Goal: Information Seeking & Learning: Learn about a topic

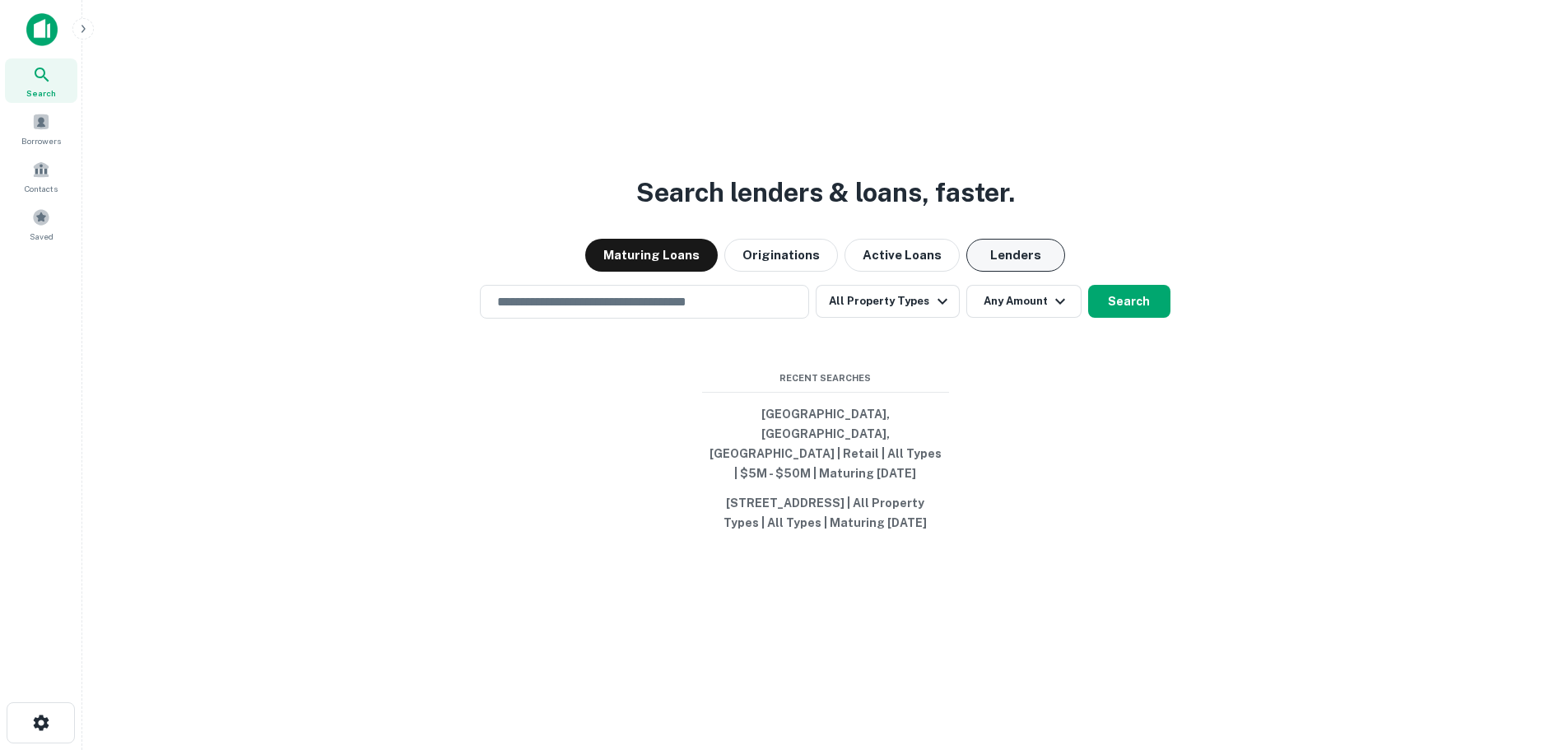
click at [1043, 261] on button "Lenders" at bounding box center [1015, 255] width 99 height 33
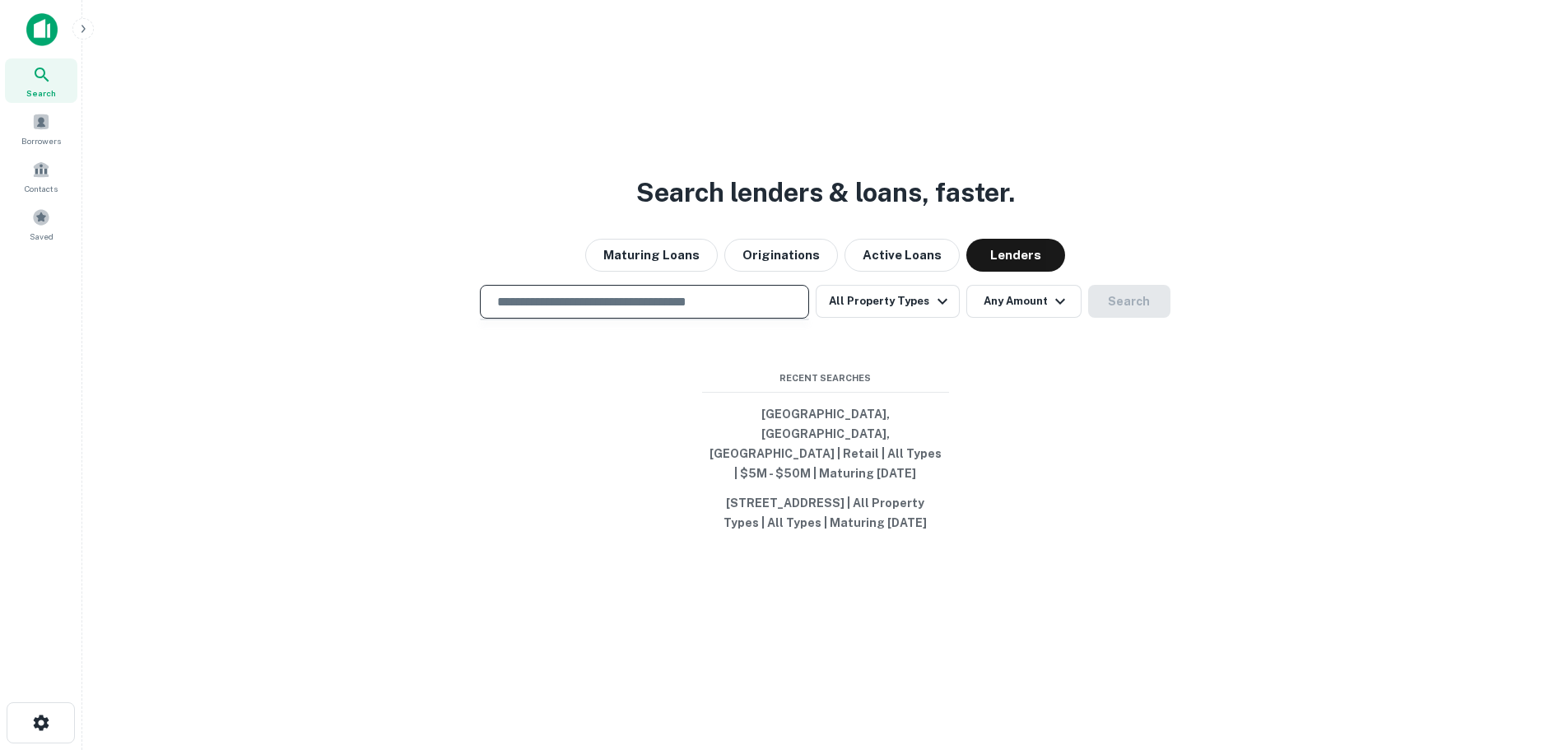
click at [688, 311] on input "text" at bounding box center [644, 301] width 315 height 19
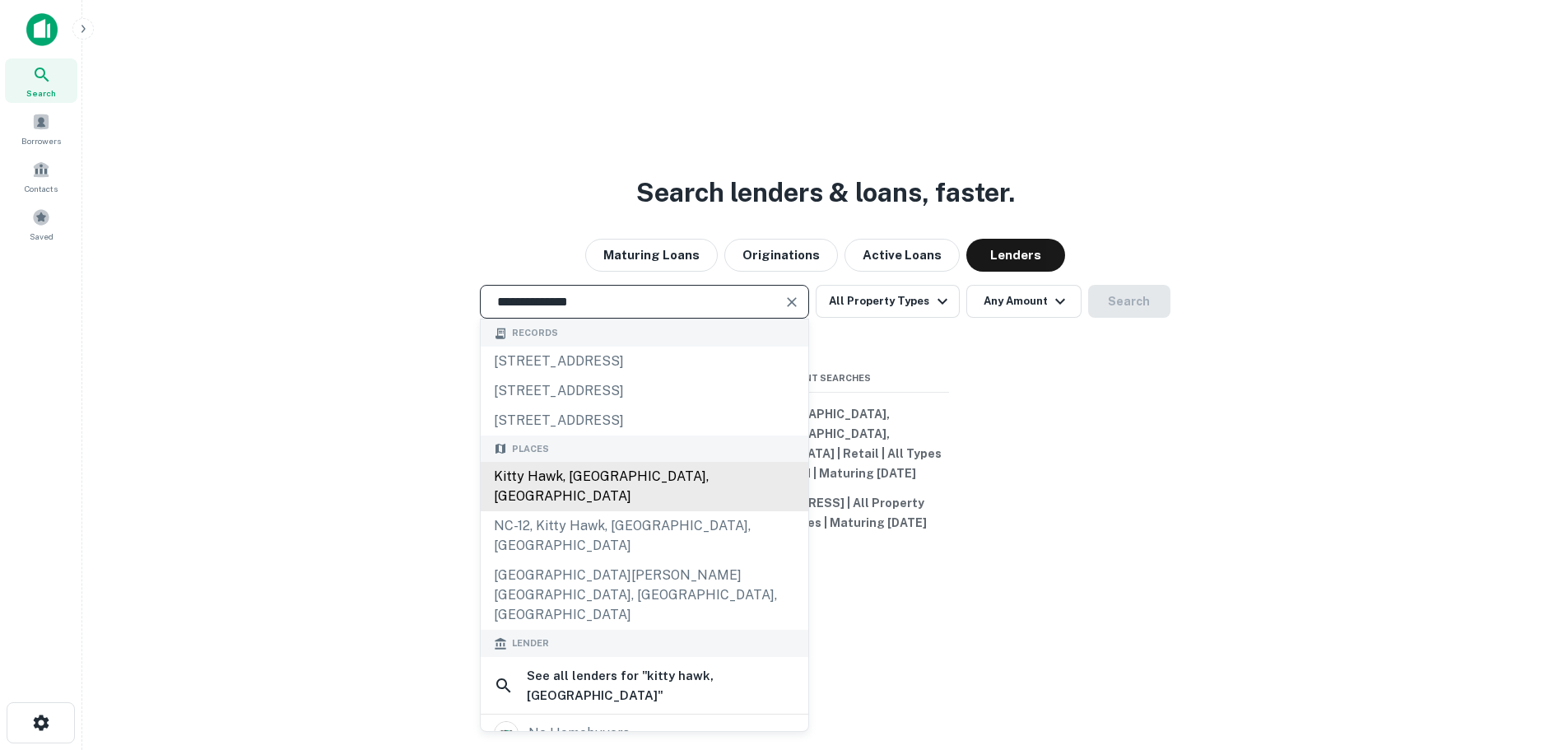
click at [604, 492] on div "Kitty Hawk, NC, USA" at bounding box center [644, 486] width 327 height 49
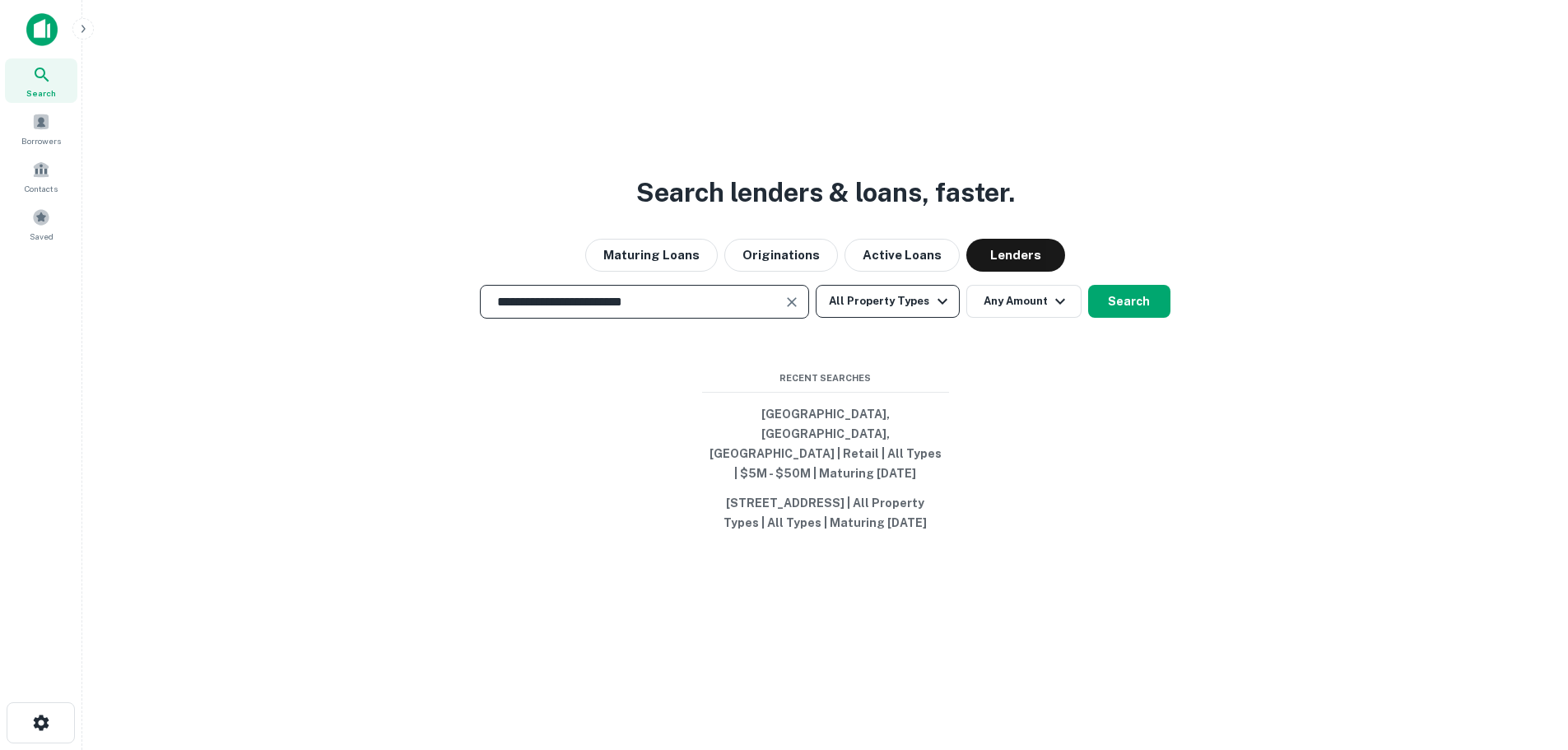
type input "**********"
click at [933, 311] on icon "button" at bounding box center [942, 301] width 20 height 20
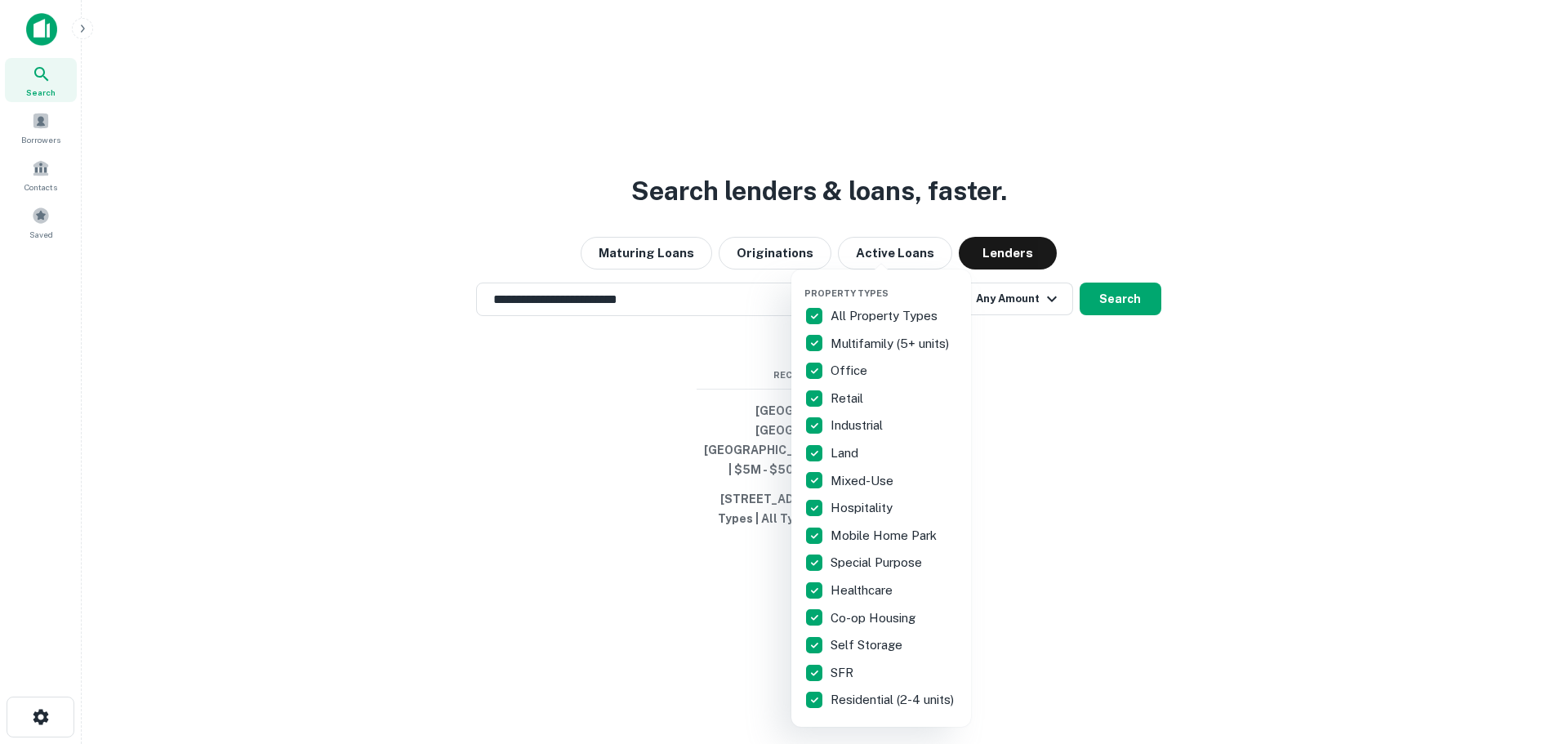
click at [1133, 394] on div at bounding box center [784, 372] width 1568 height 744
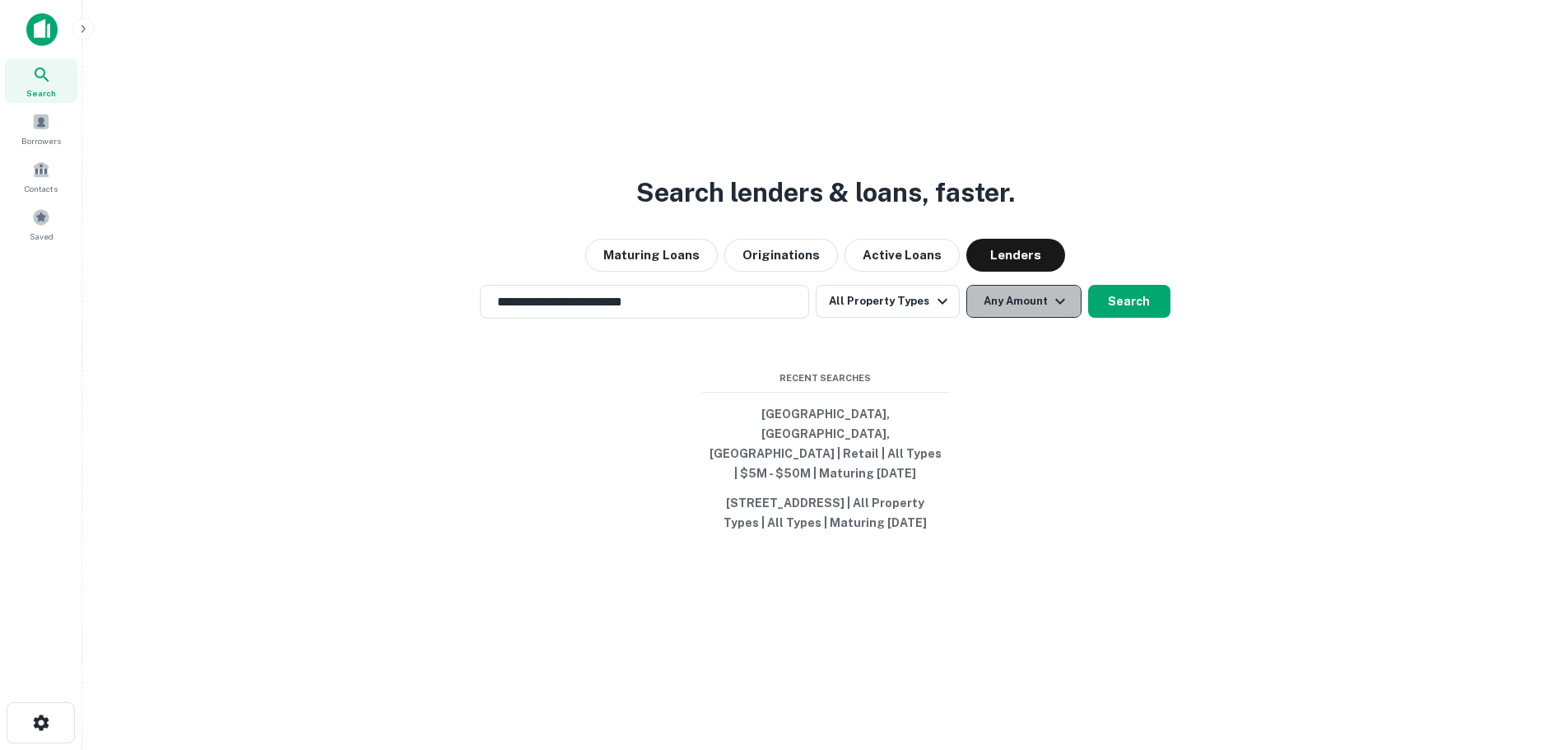
click at [1054, 307] on icon "button" at bounding box center [1060, 301] width 20 height 20
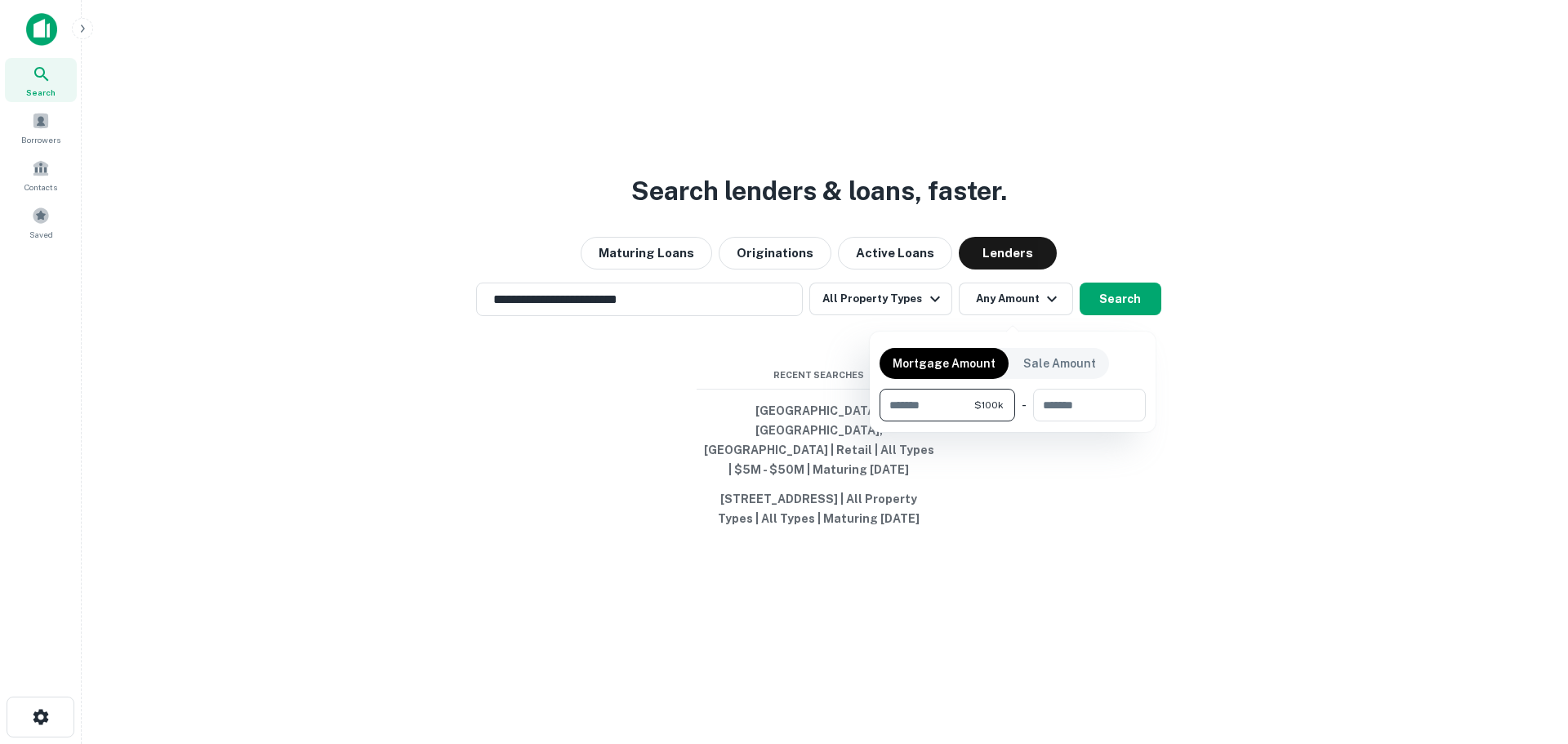
type input "******"
click at [1215, 419] on div at bounding box center [784, 372] width 1568 height 744
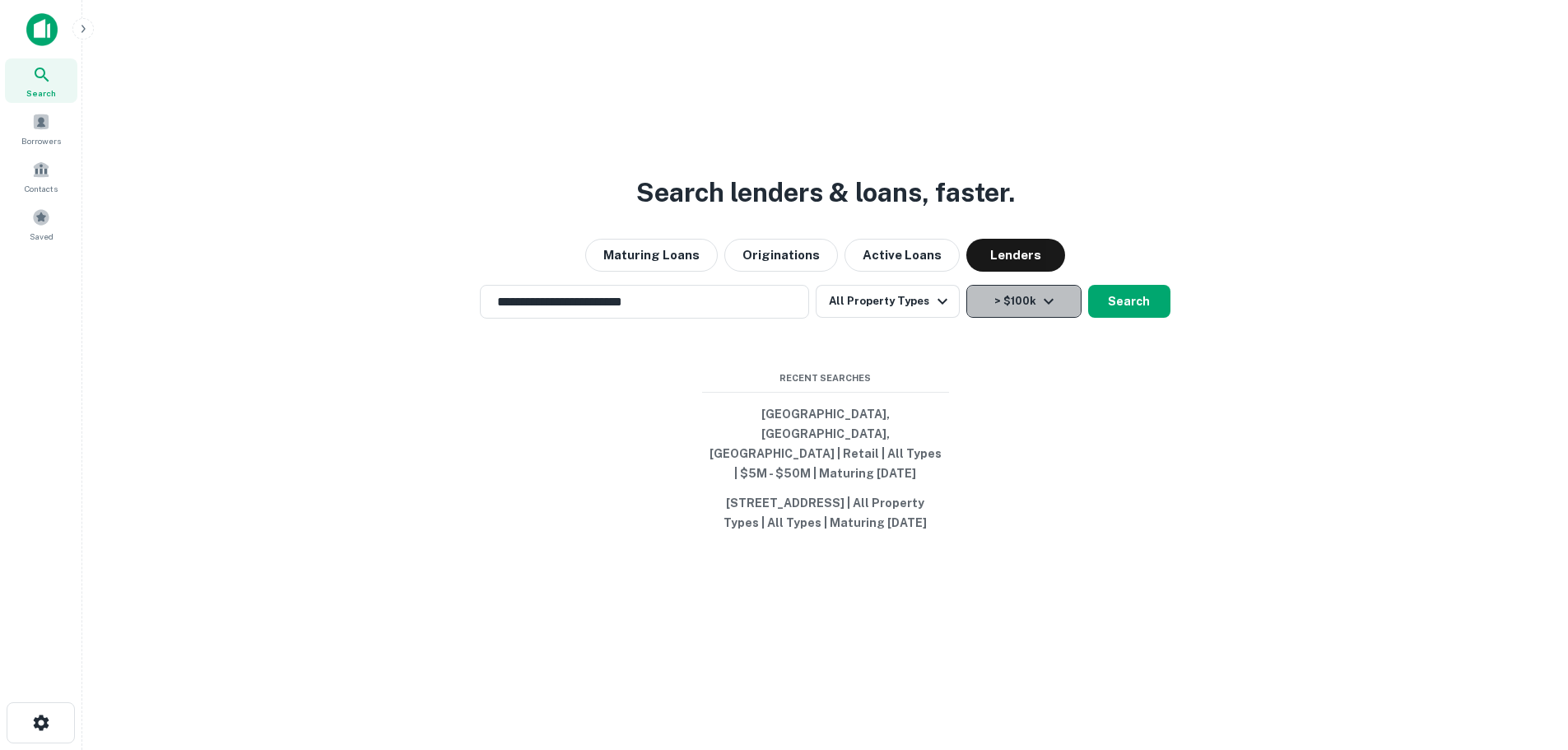
click at [1044, 307] on icon "button" at bounding box center [1048, 301] width 20 height 20
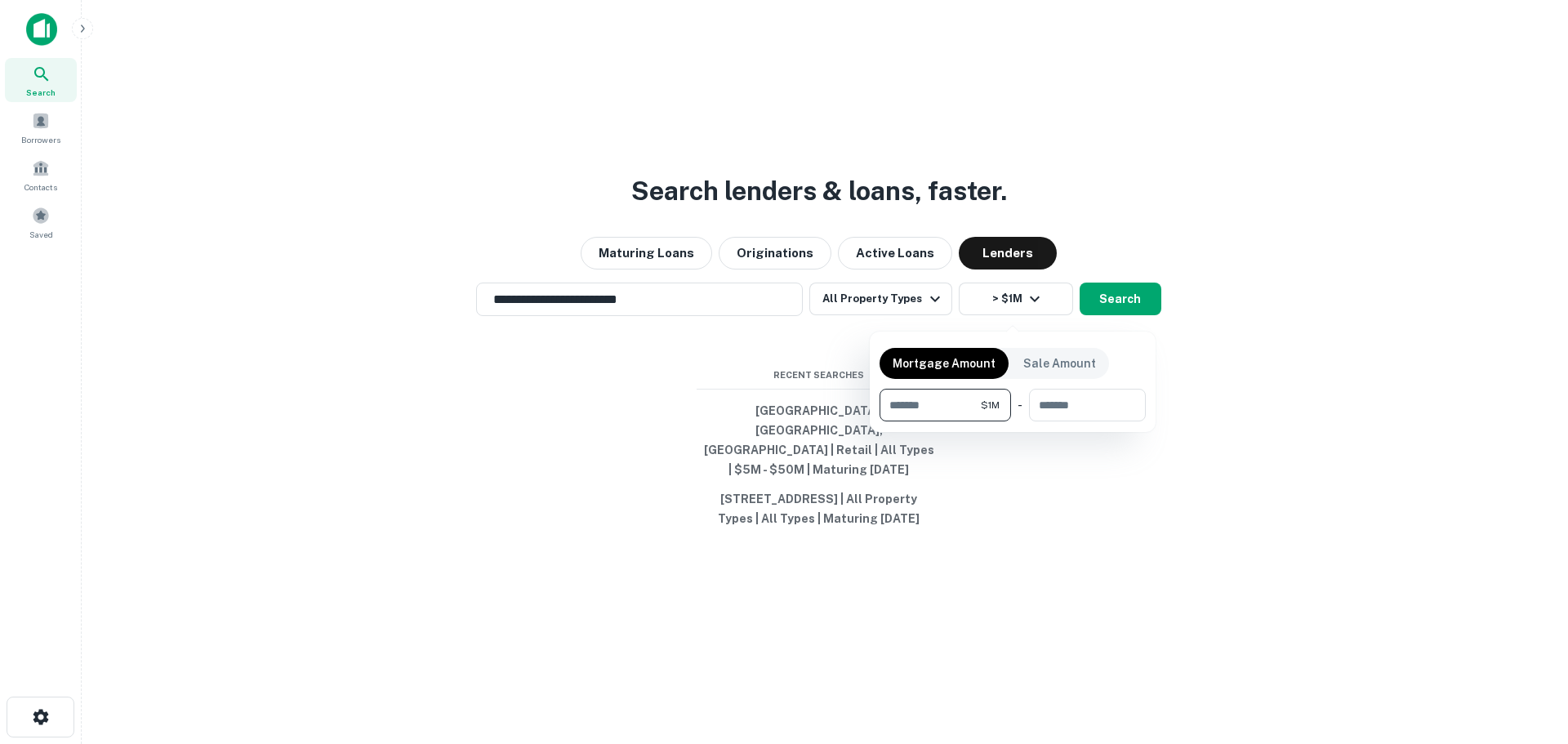
type input "*******"
click at [1113, 315] on div at bounding box center [784, 372] width 1568 height 744
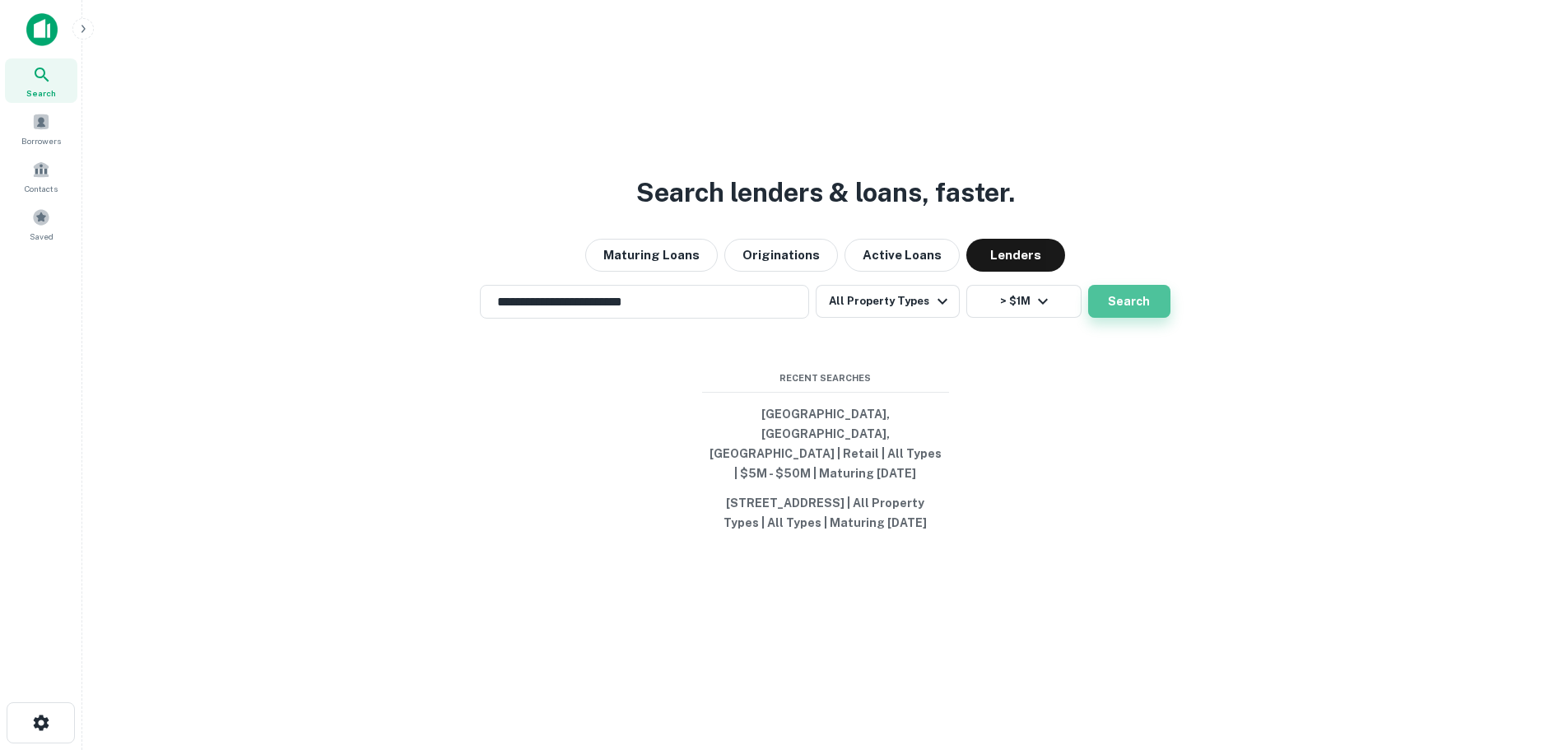
click at [1119, 316] on button "Search" at bounding box center [1129, 301] width 83 height 33
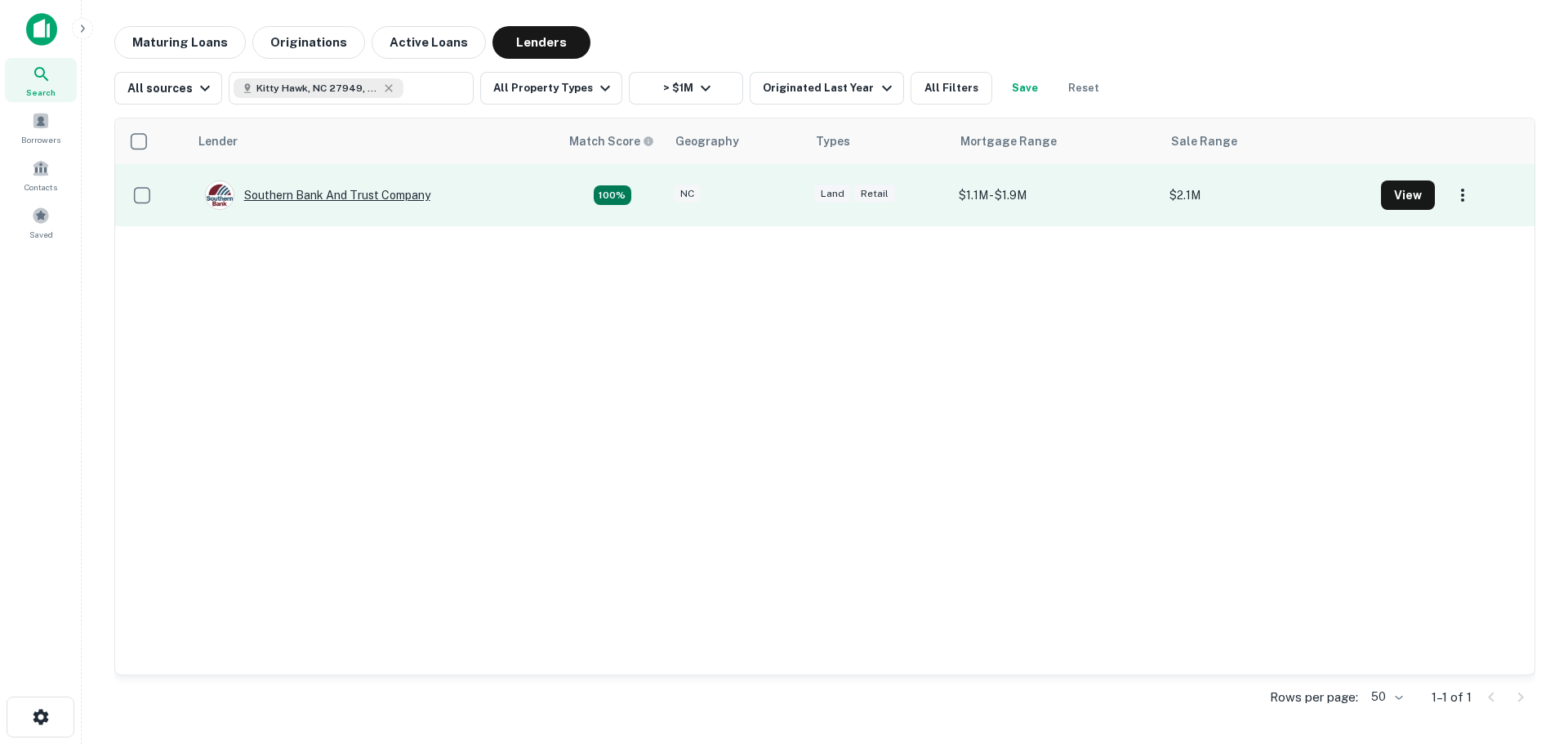
click at [310, 189] on div "Southern Bank And Trust Company" at bounding box center [318, 195] width 225 height 30
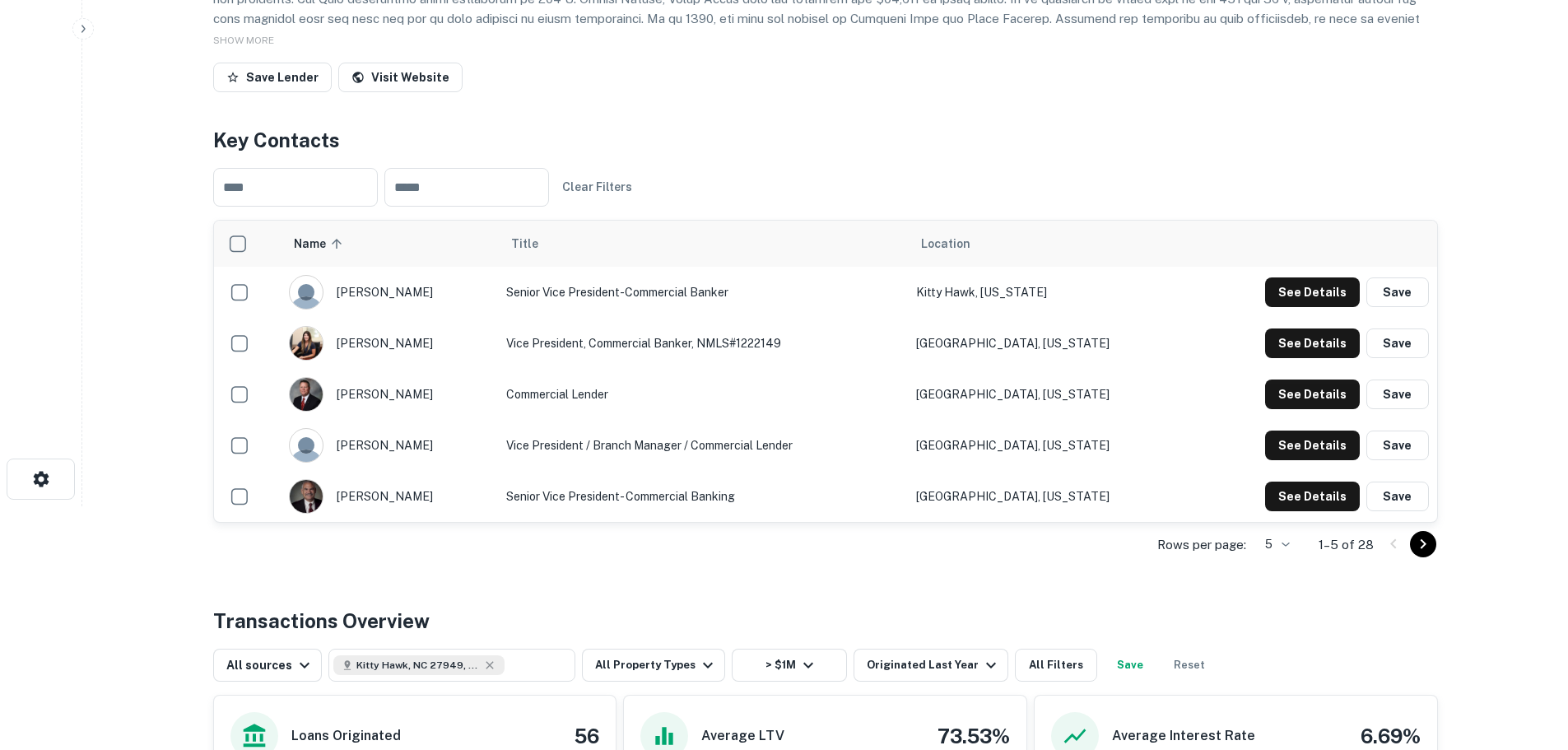
scroll to position [247, 0]
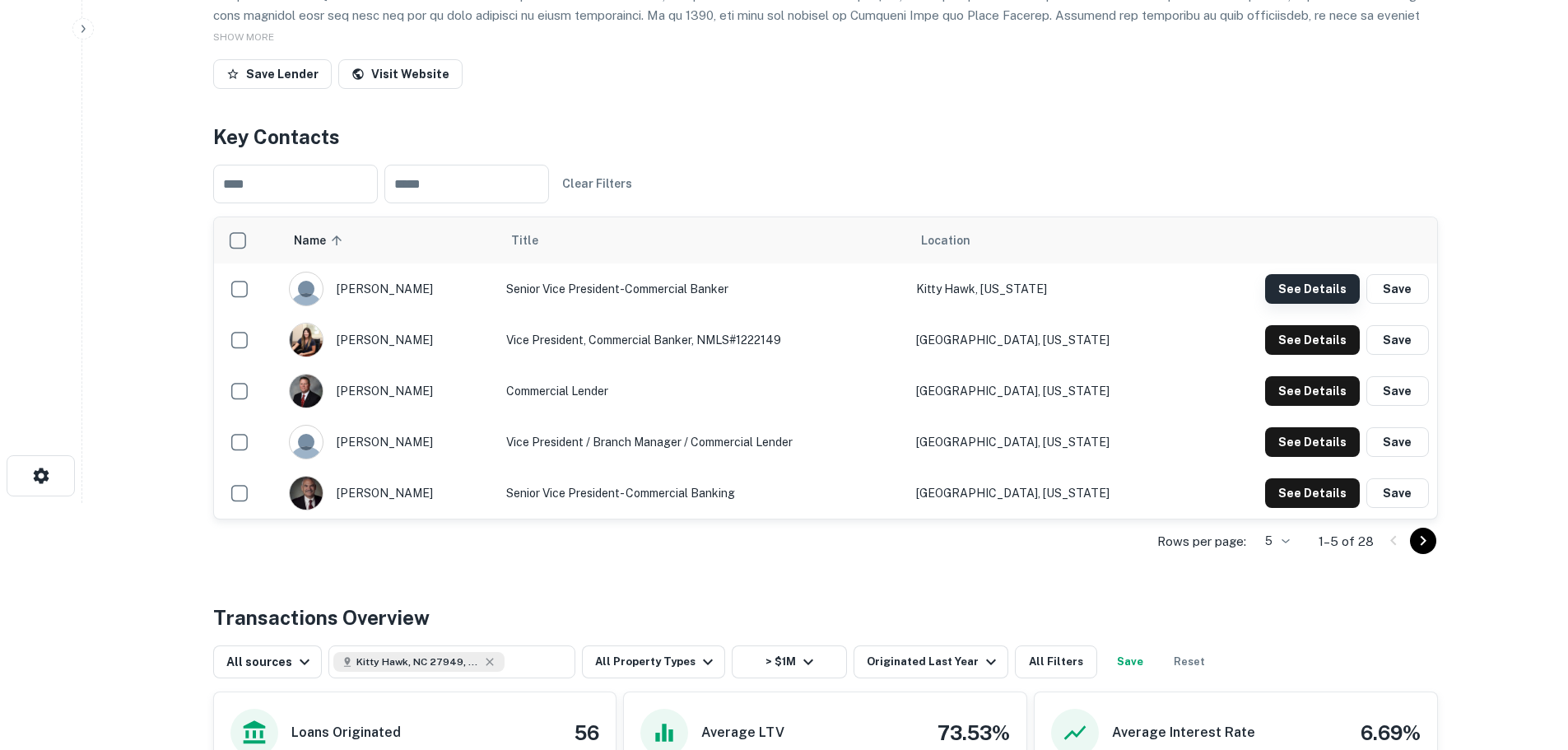
click at [1304, 285] on button "See Details" at bounding box center [1312, 288] width 94 height 30
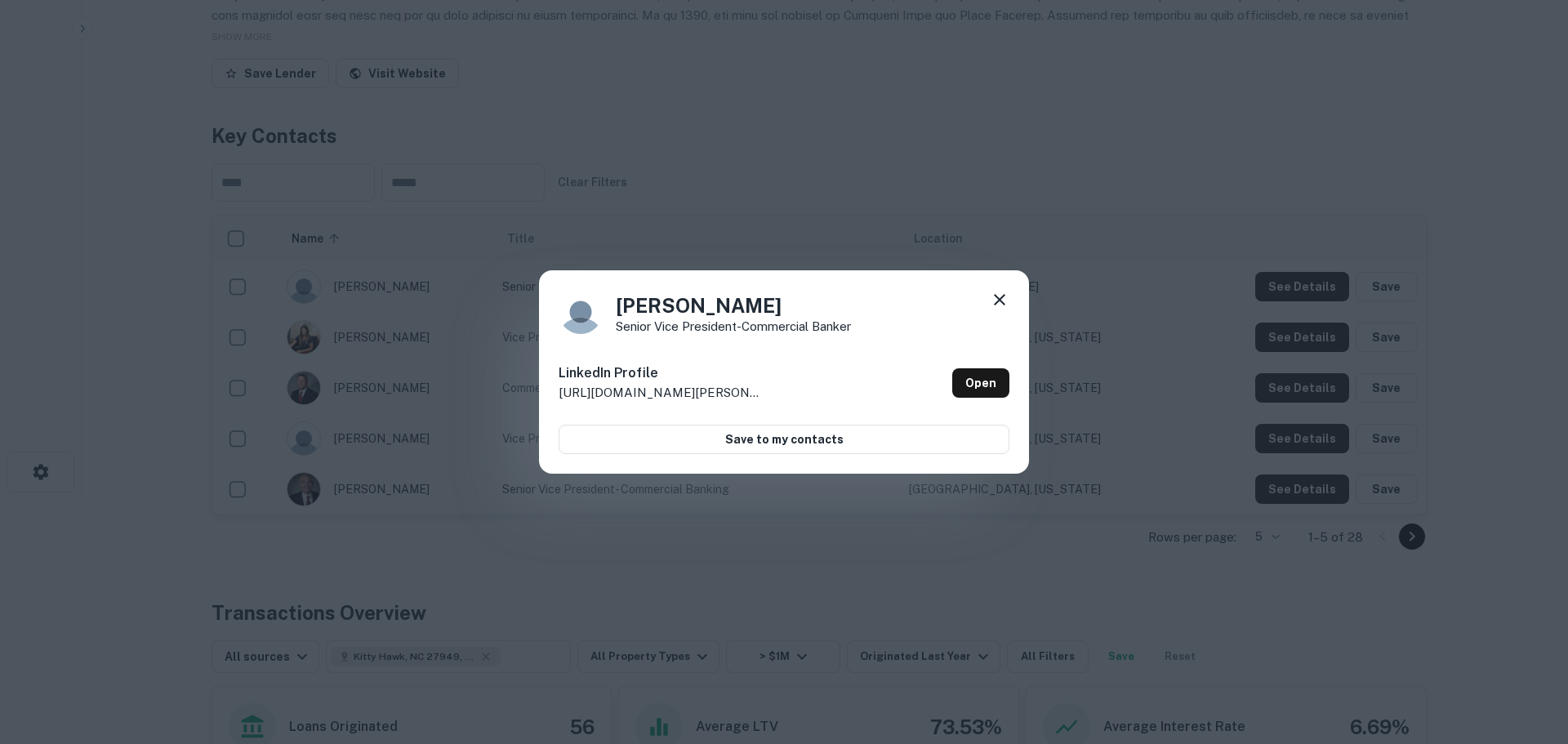
click at [993, 295] on icon at bounding box center [1000, 300] width 20 height 20
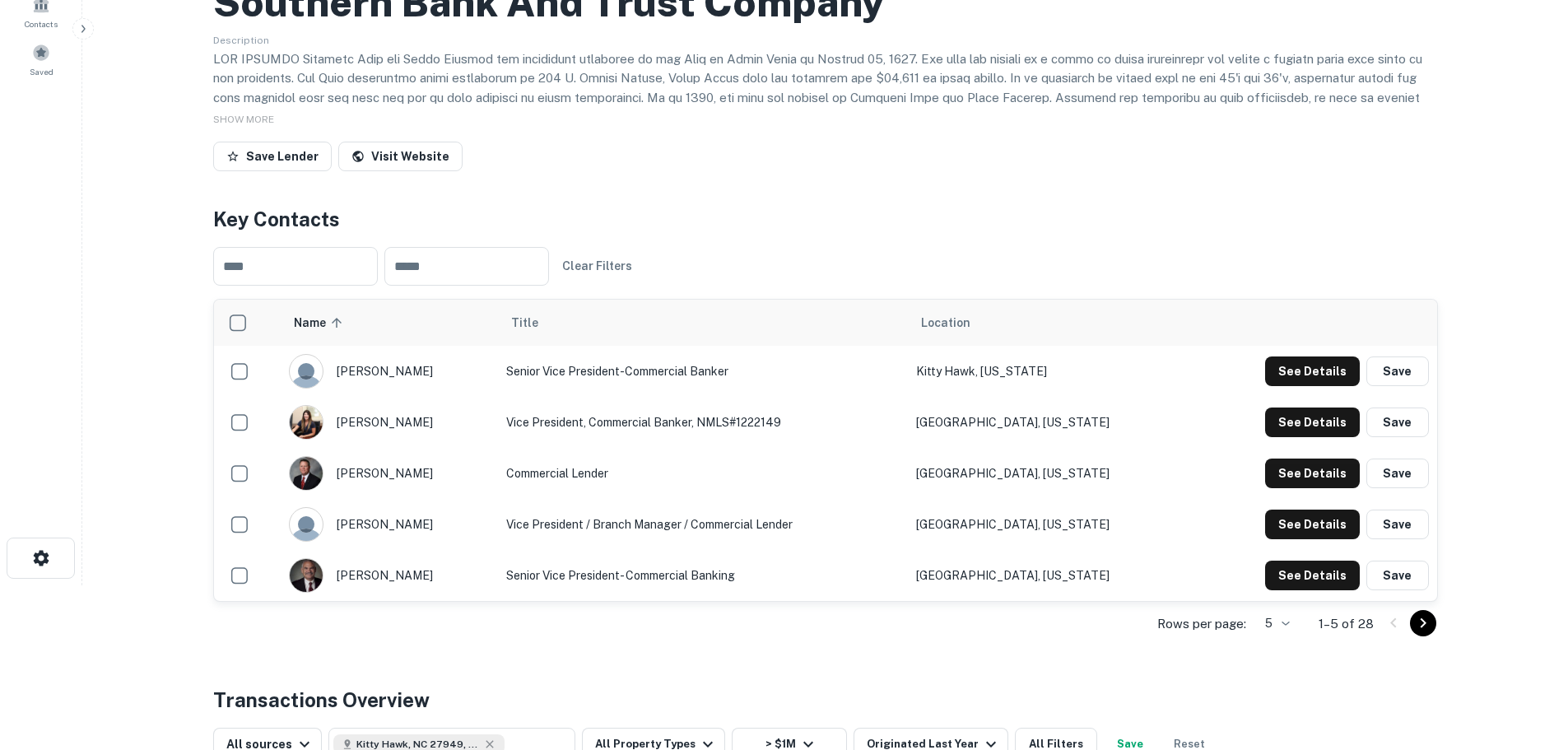
scroll to position [0, 0]
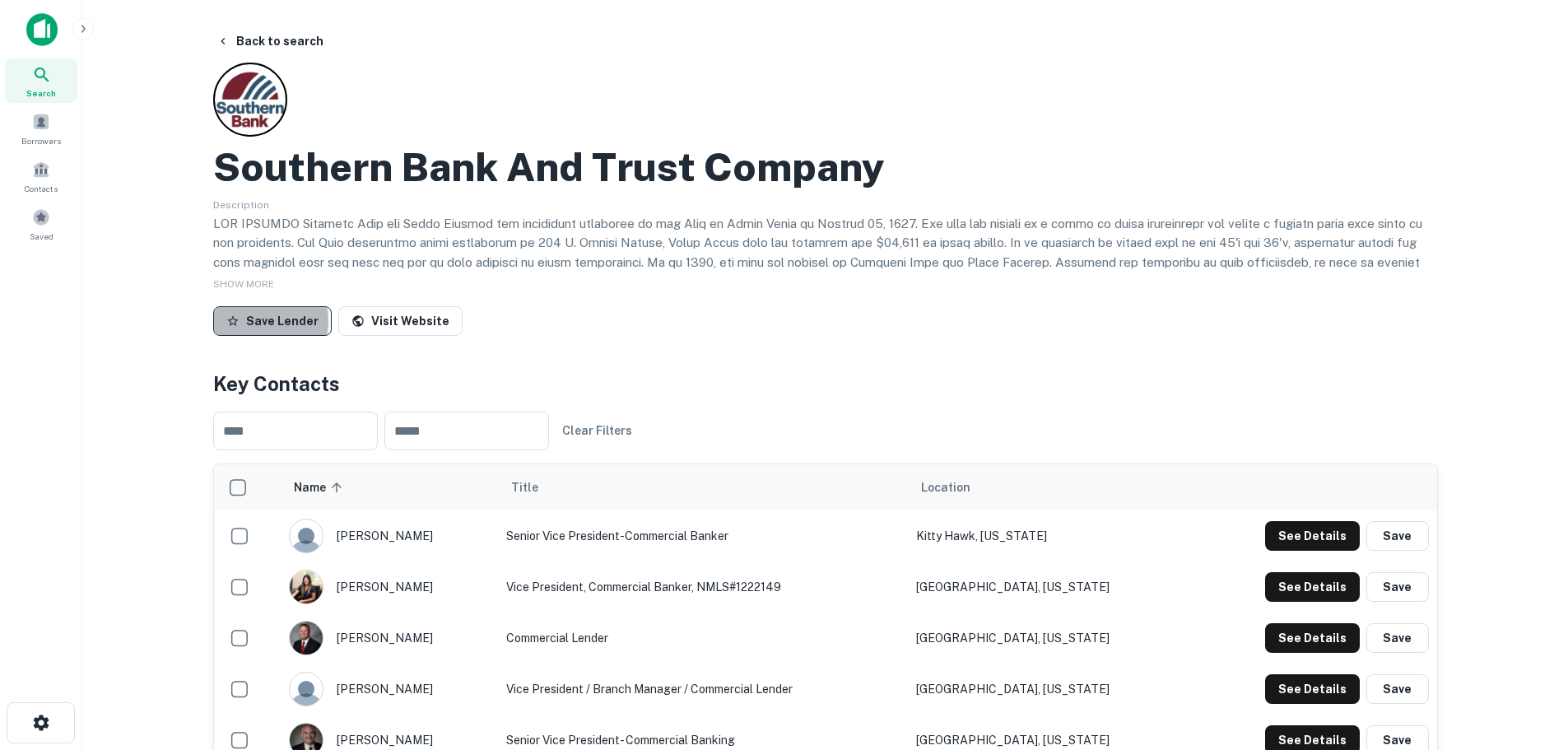
click at [263, 321] on button "Save Lender" at bounding box center [272, 321] width 119 height 30
click at [40, 72] on icon at bounding box center [42, 75] width 20 height 20
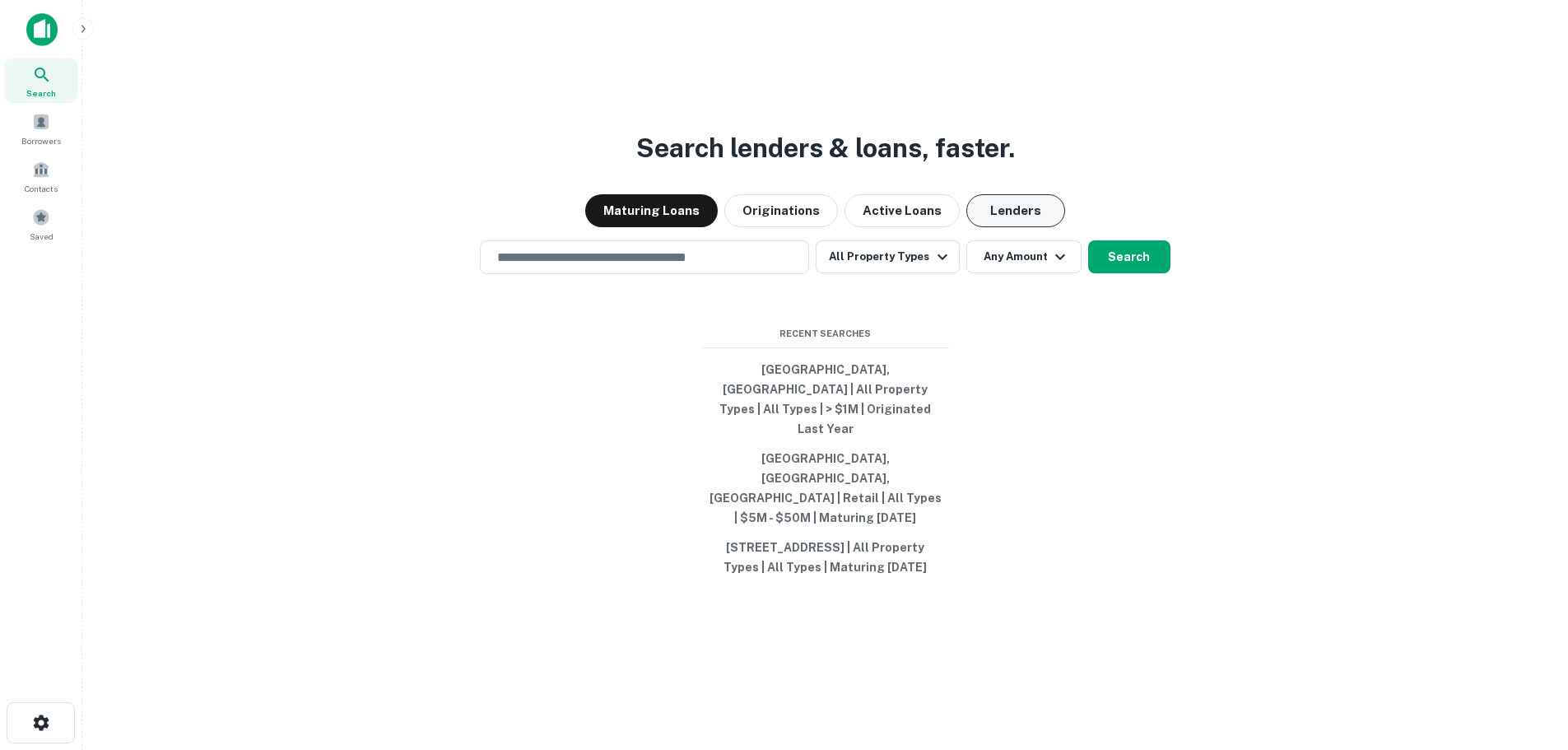
click at [1008, 227] on button "Lenders" at bounding box center [1015, 210] width 99 height 33
click at [560, 274] on div "​" at bounding box center [644, 257] width 329 height 34
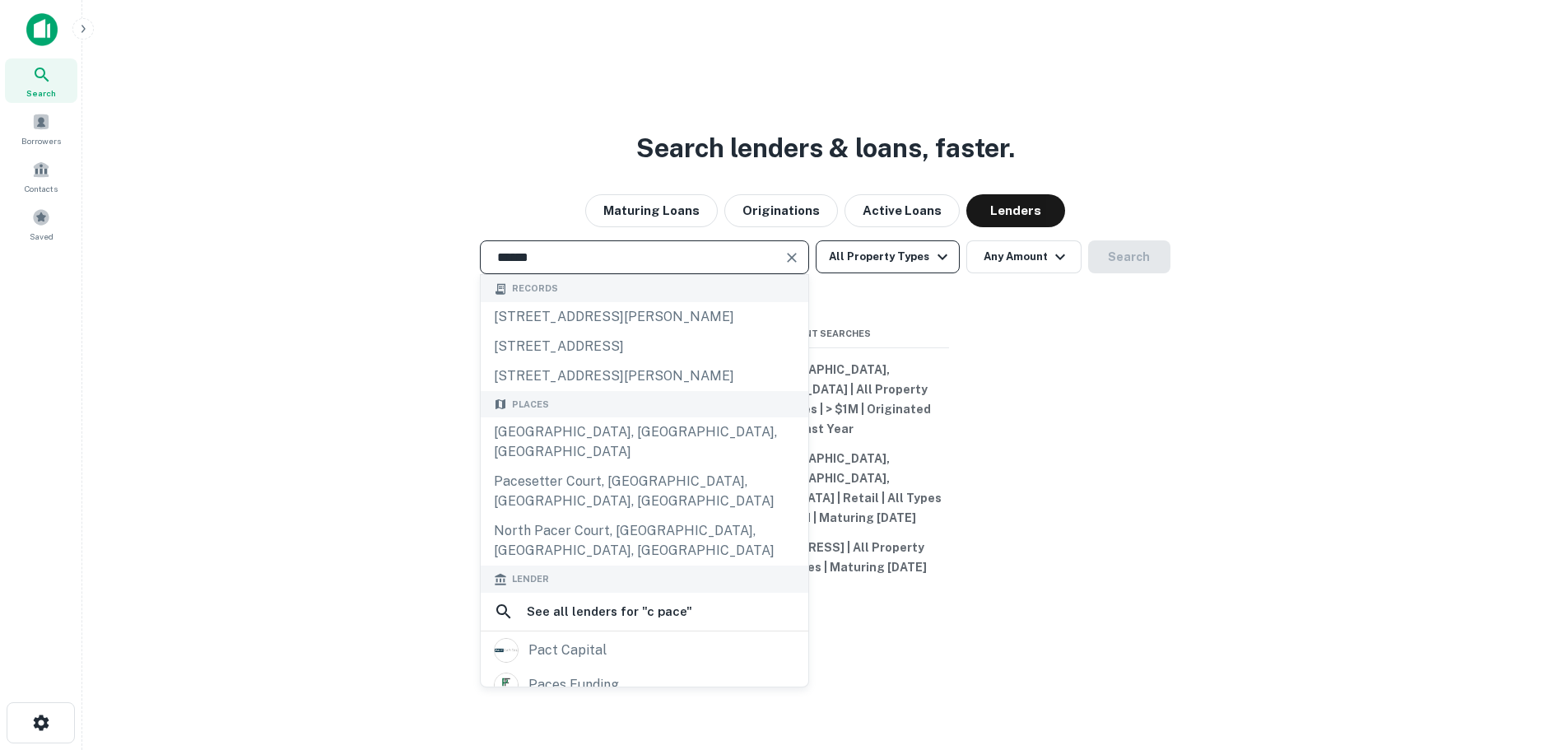
type input "******"
click at [881, 273] on button "All Property Types" at bounding box center [887, 257] width 143 height 33
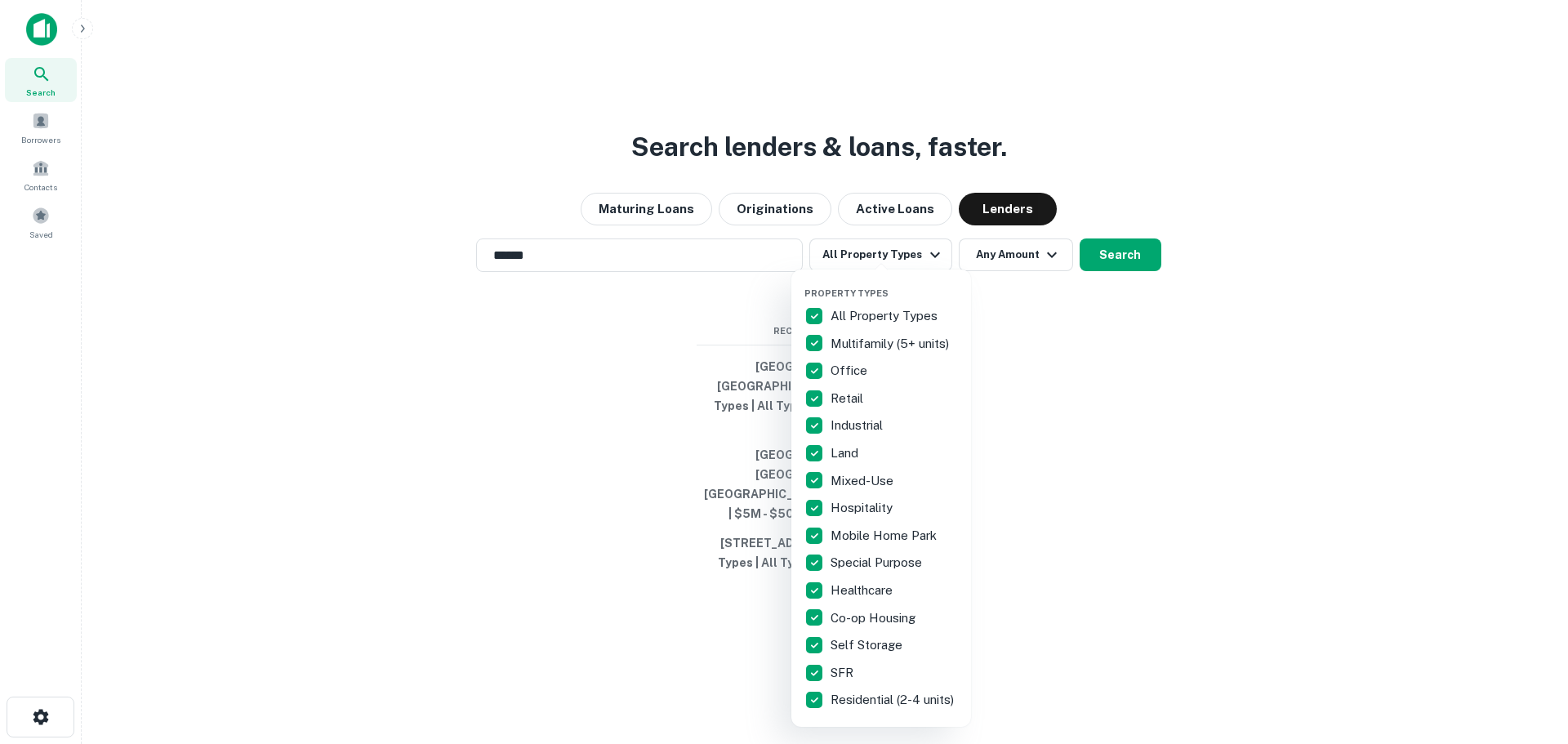
click at [869, 503] on p "Hospitality" at bounding box center [863, 508] width 66 height 20
click at [869, 501] on p "Hospitality" at bounding box center [863, 508] width 66 height 20
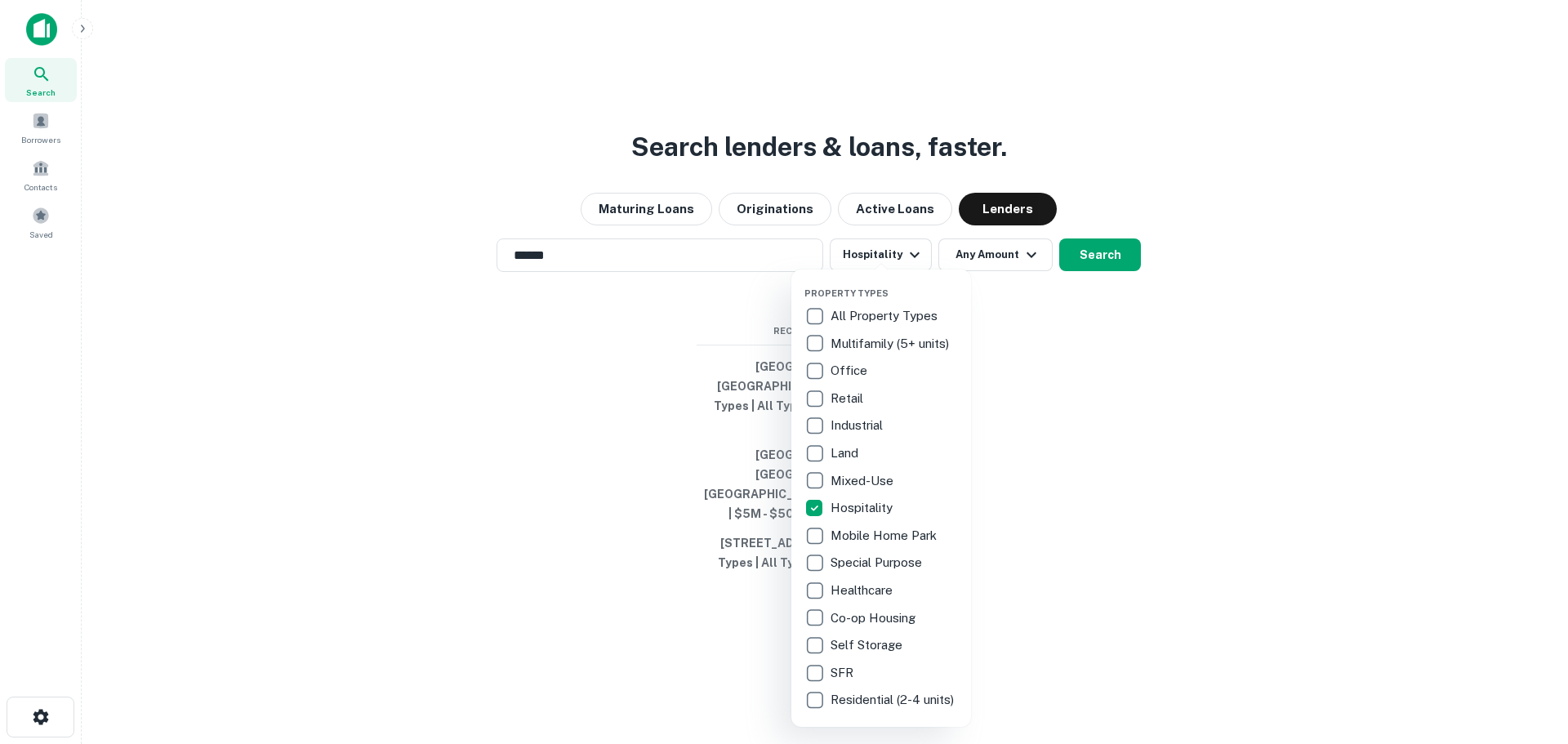
click at [1033, 317] on div at bounding box center [784, 372] width 1568 height 744
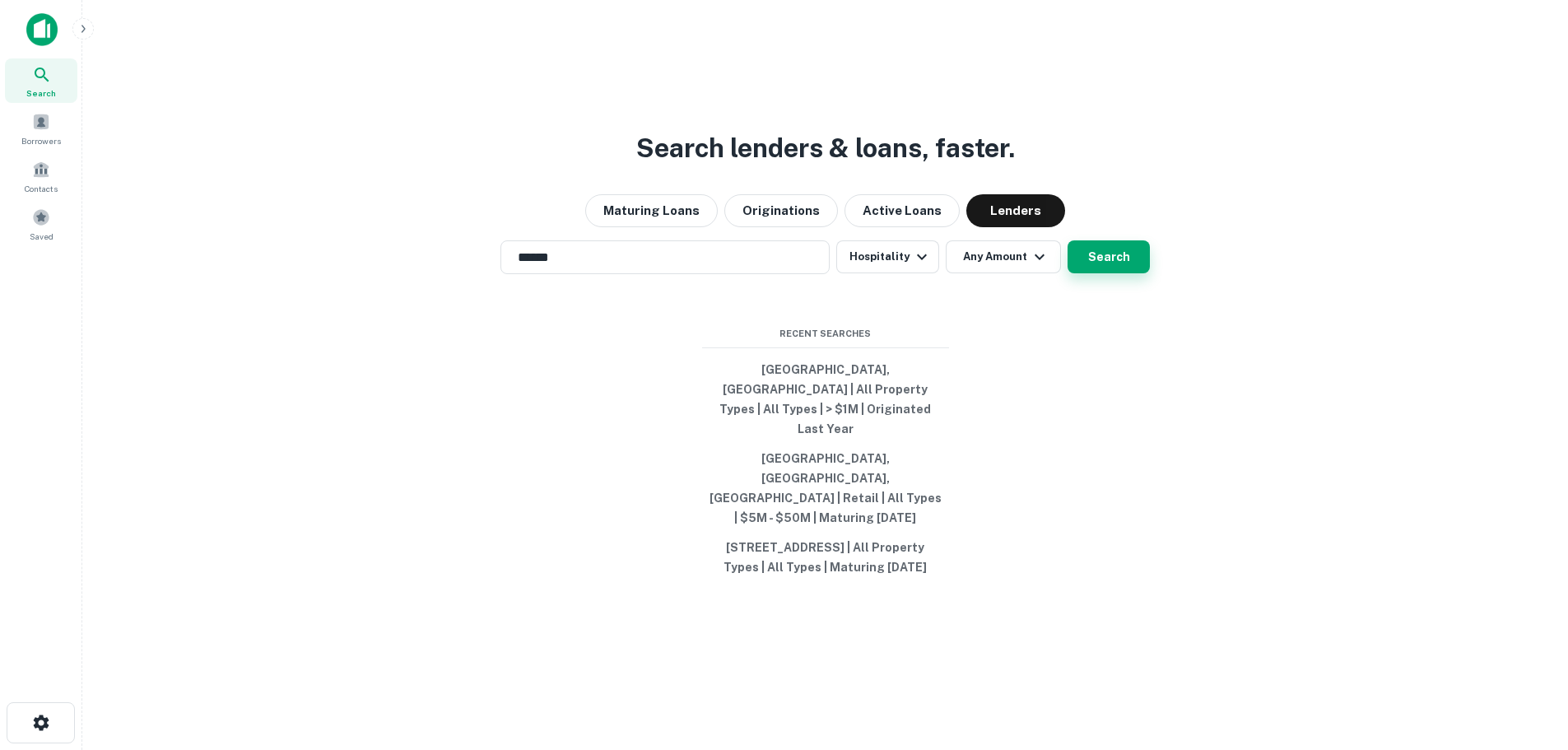
click at [1127, 273] on button "Search" at bounding box center [1108, 257] width 83 height 33
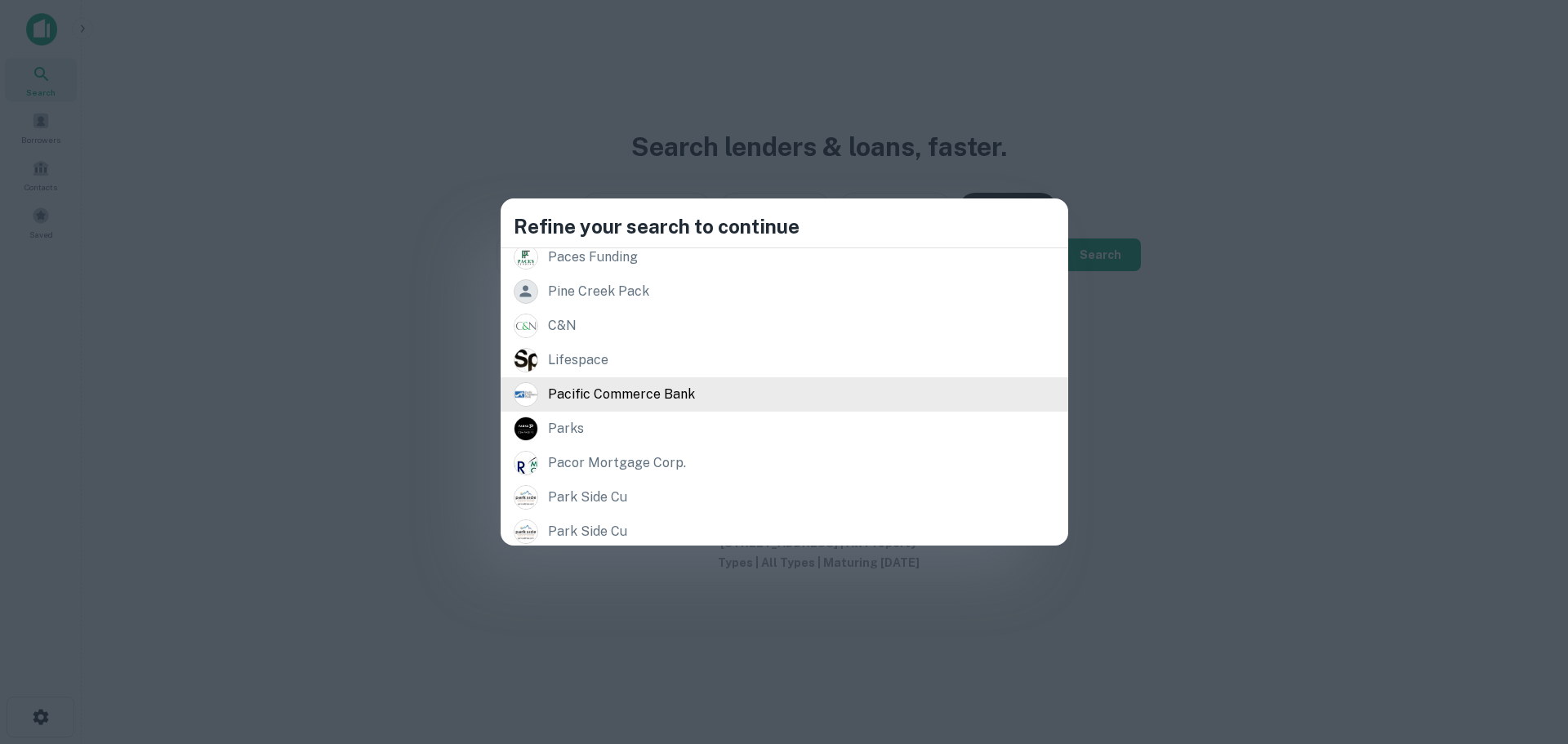
scroll to position [342, 0]
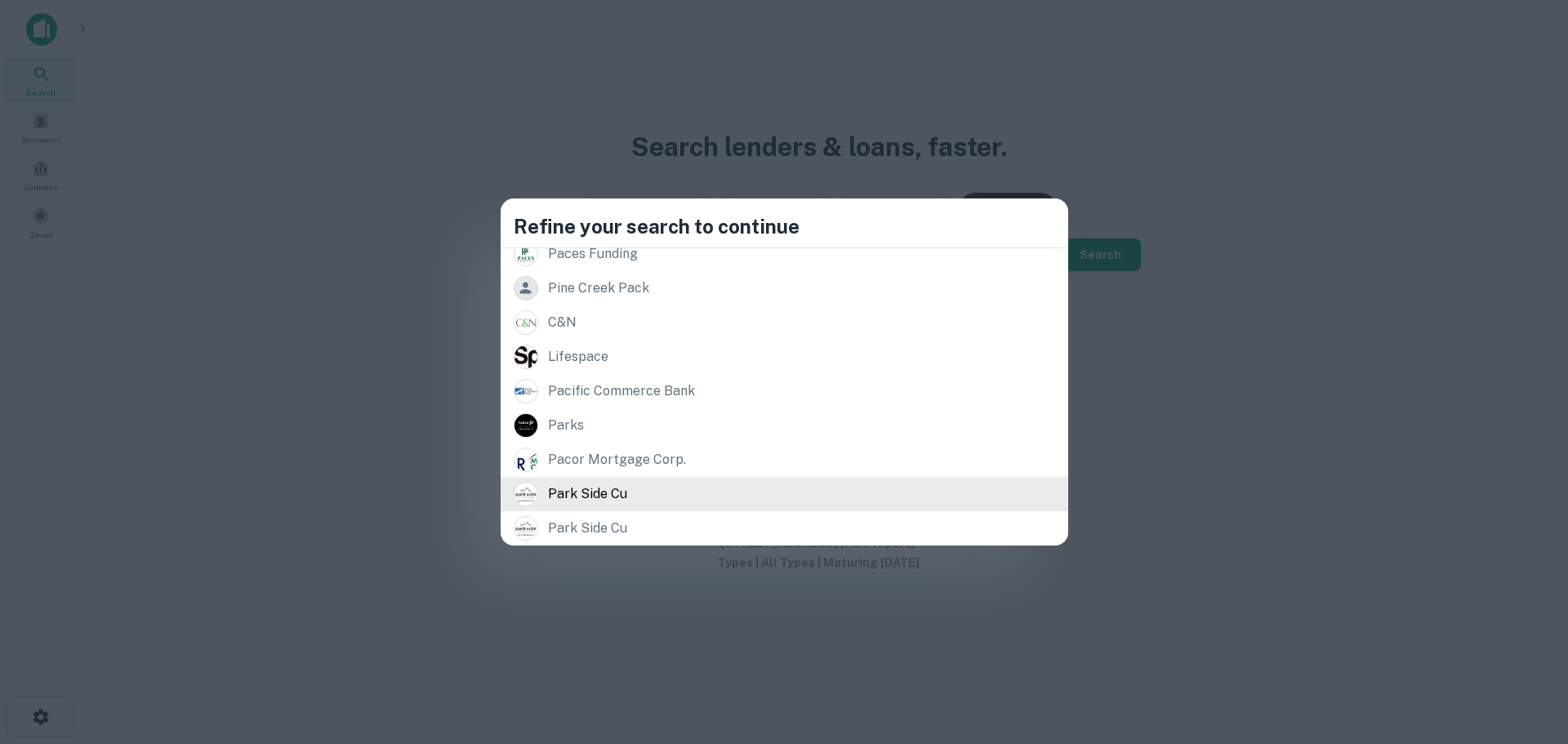
click at [794, 489] on div "park side cu" at bounding box center [785, 493] width 542 height 24
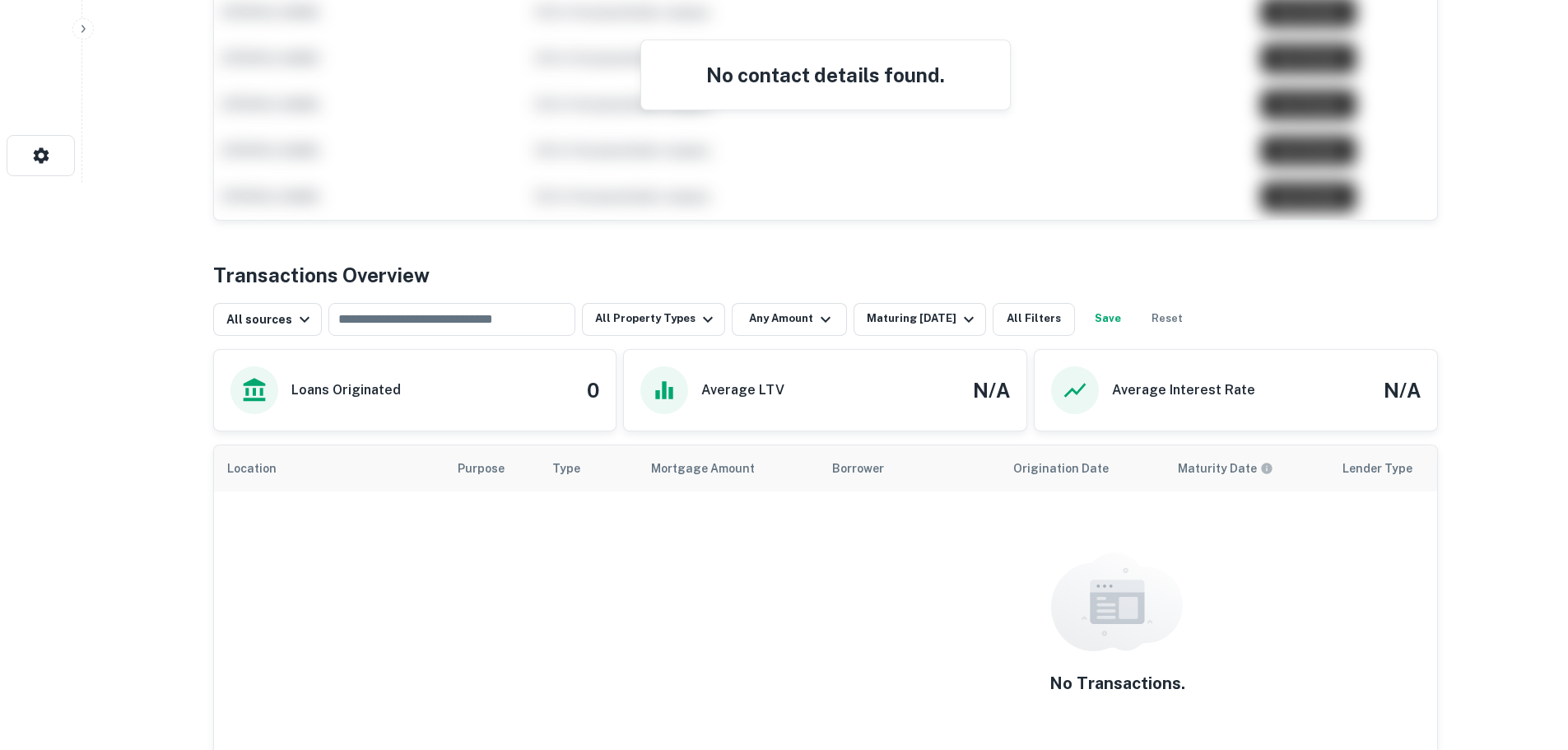
scroll to position [576, 0]
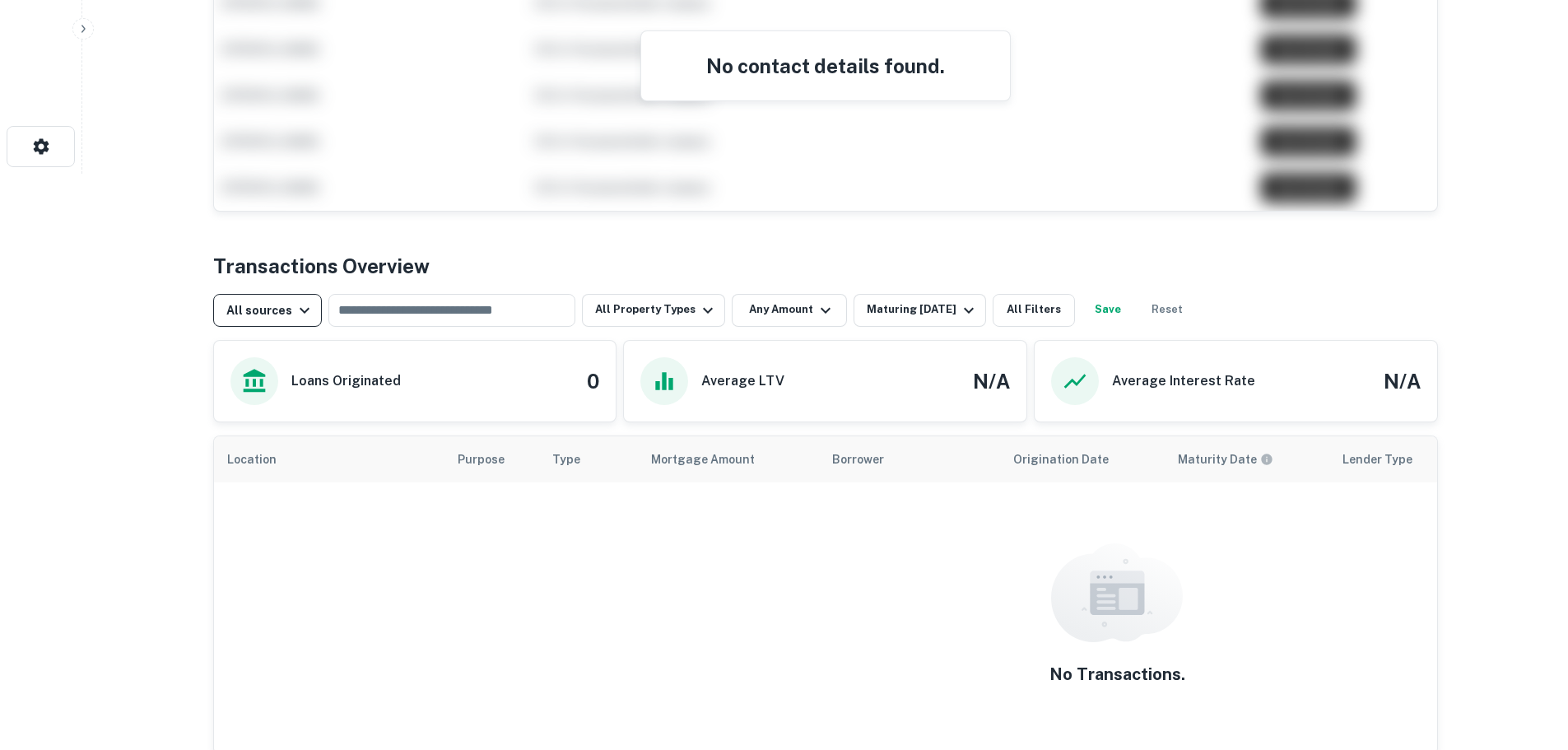
click at [295, 305] on icon "button" at bounding box center [305, 310] width 20 height 20
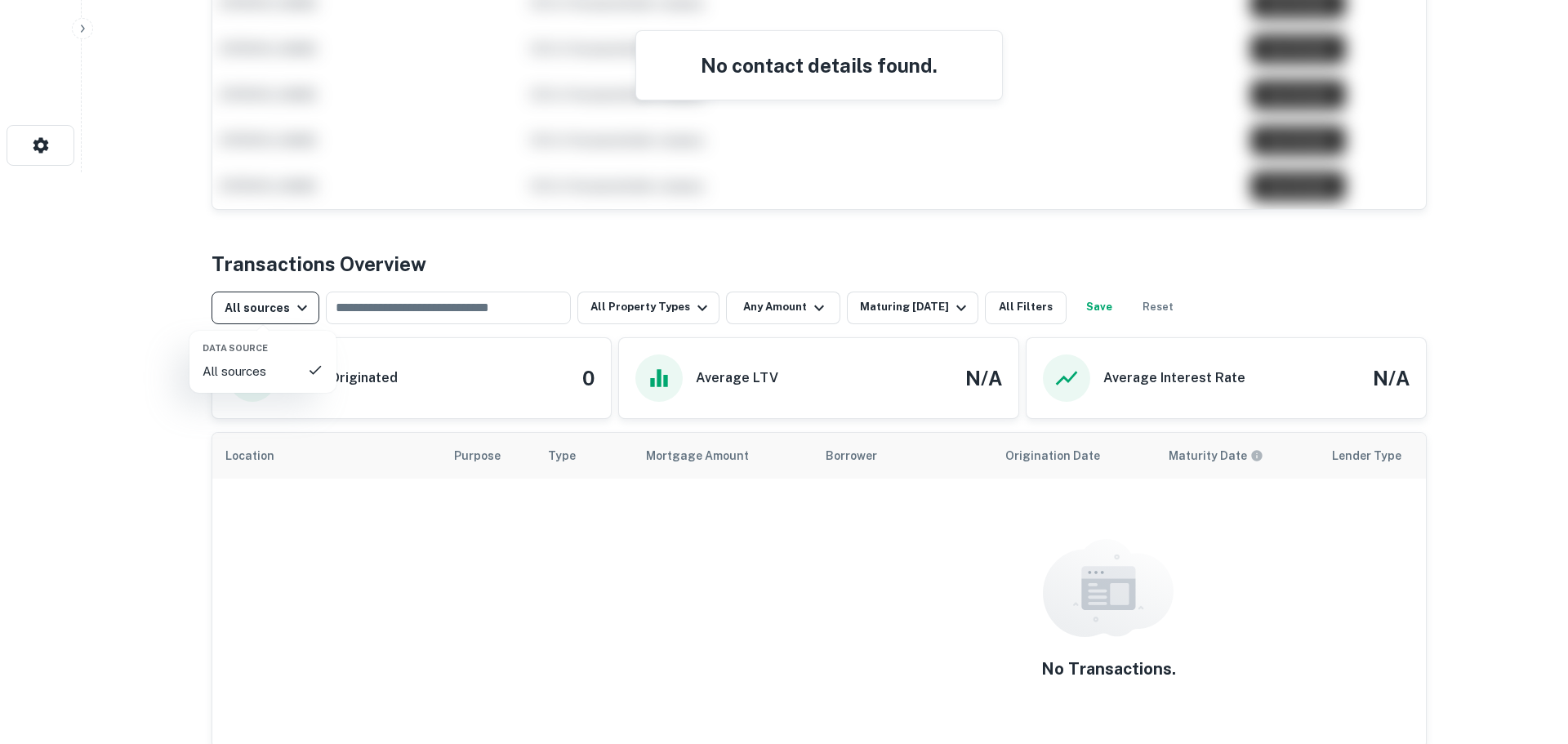
click at [289, 302] on div at bounding box center [784, 372] width 1568 height 744
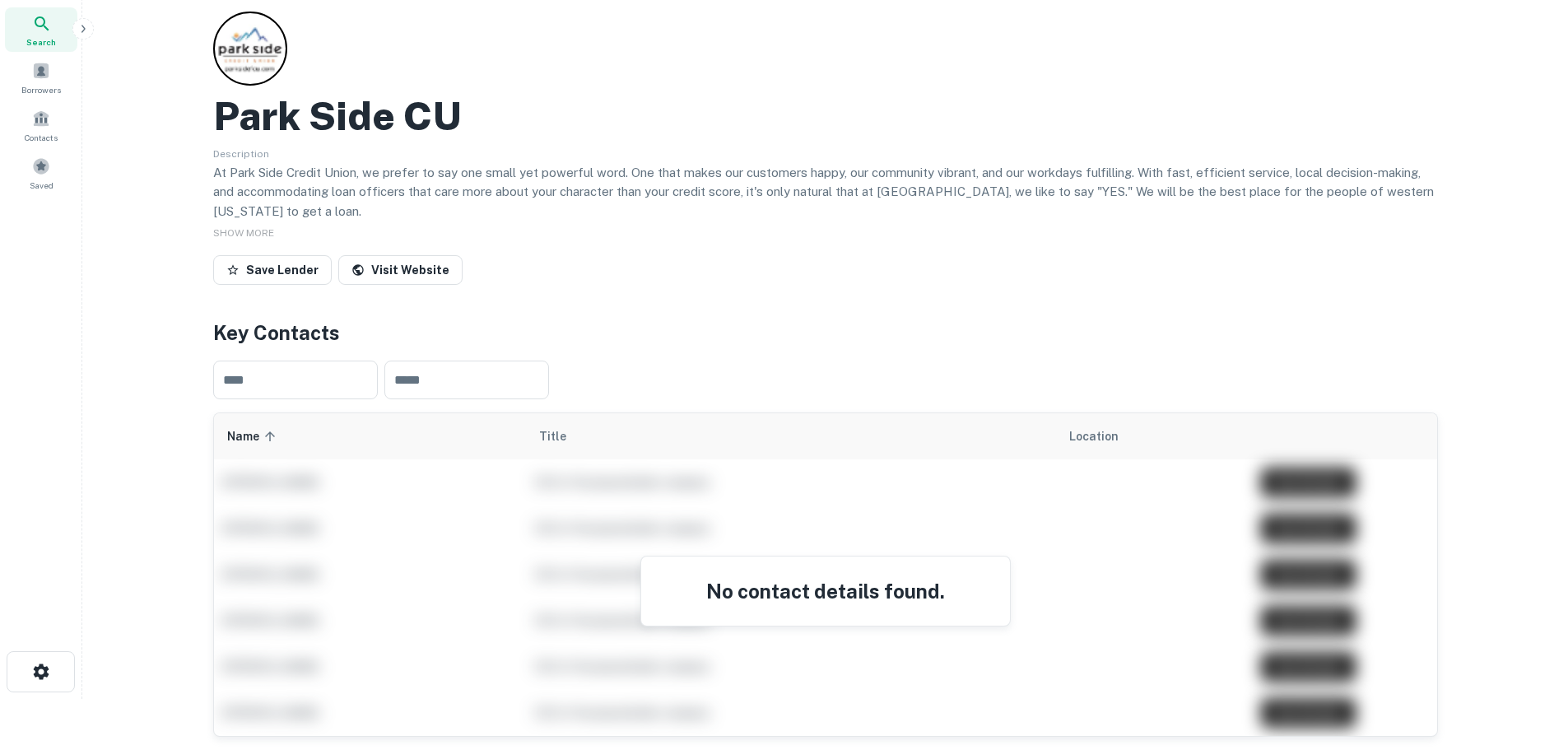
scroll to position [0, 0]
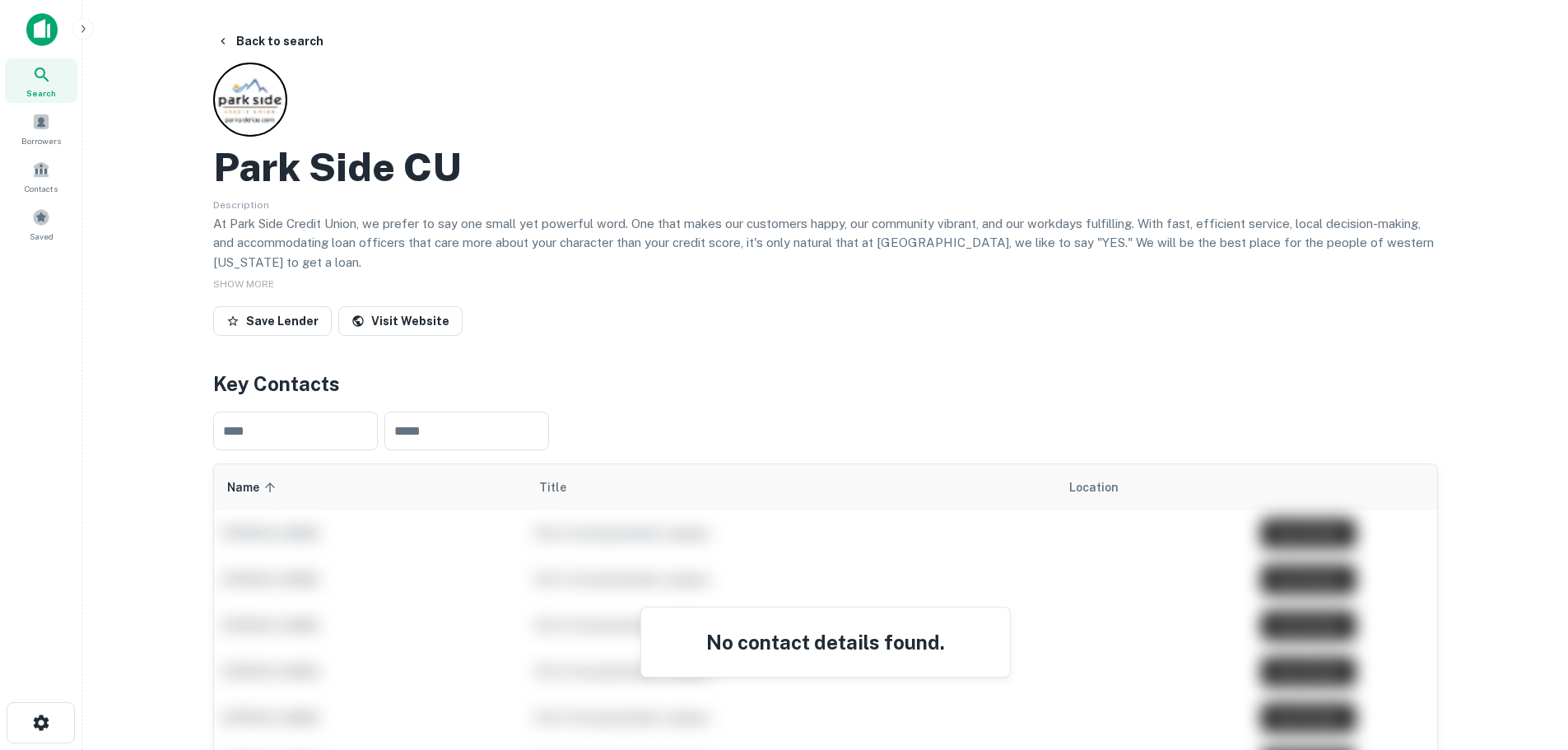
drag, startPoint x: 44, startPoint y: 77, endPoint x: 52, endPoint y: 80, distance: 8.5
click at [44, 77] on icon at bounding box center [41, 73] width 14 height 14
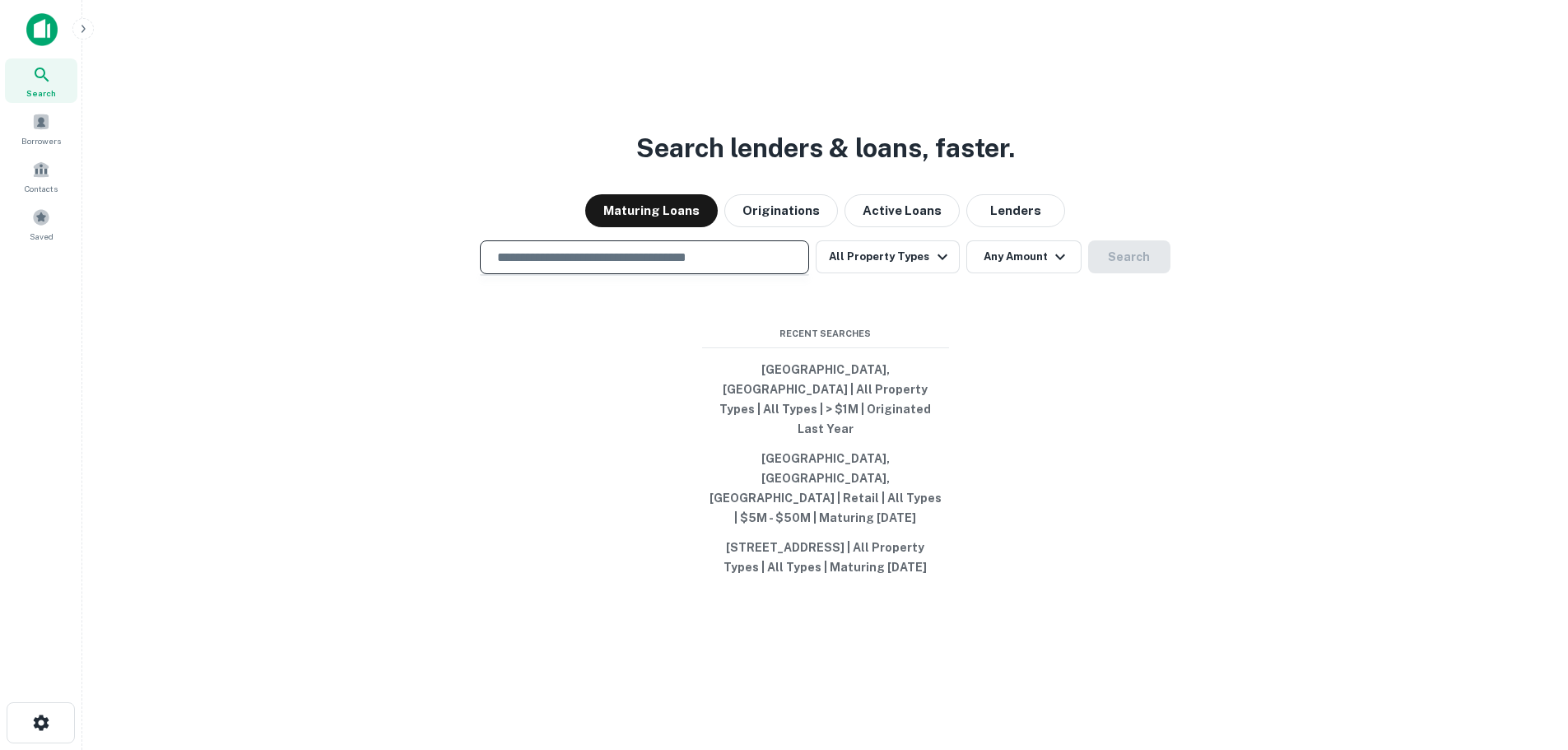
click at [731, 267] on input "text" at bounding box center [644, 257] width 315 height 19
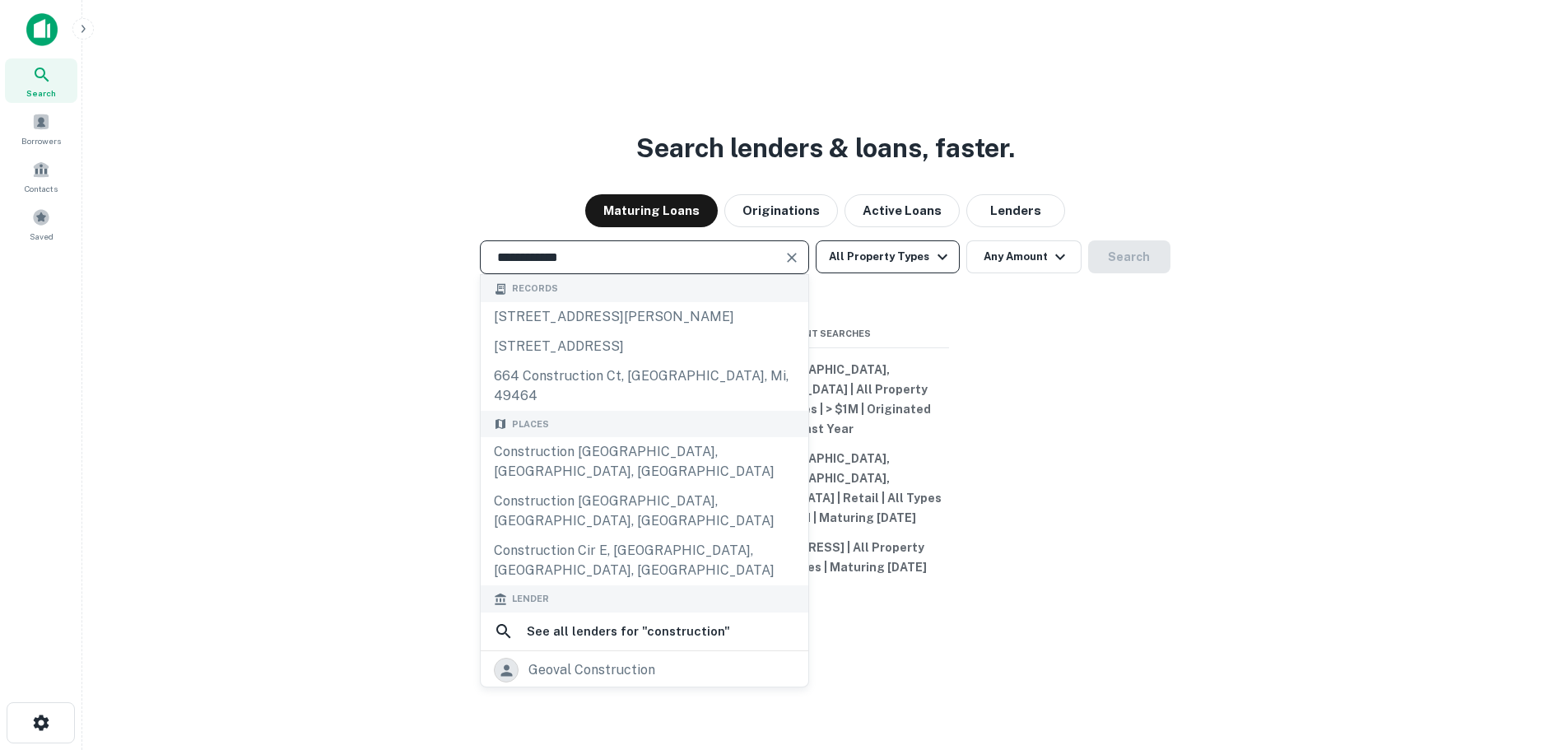
type input "**********"
click at [940, 267] on icon "button" at bounding box center [942, 257] width 20 height 20
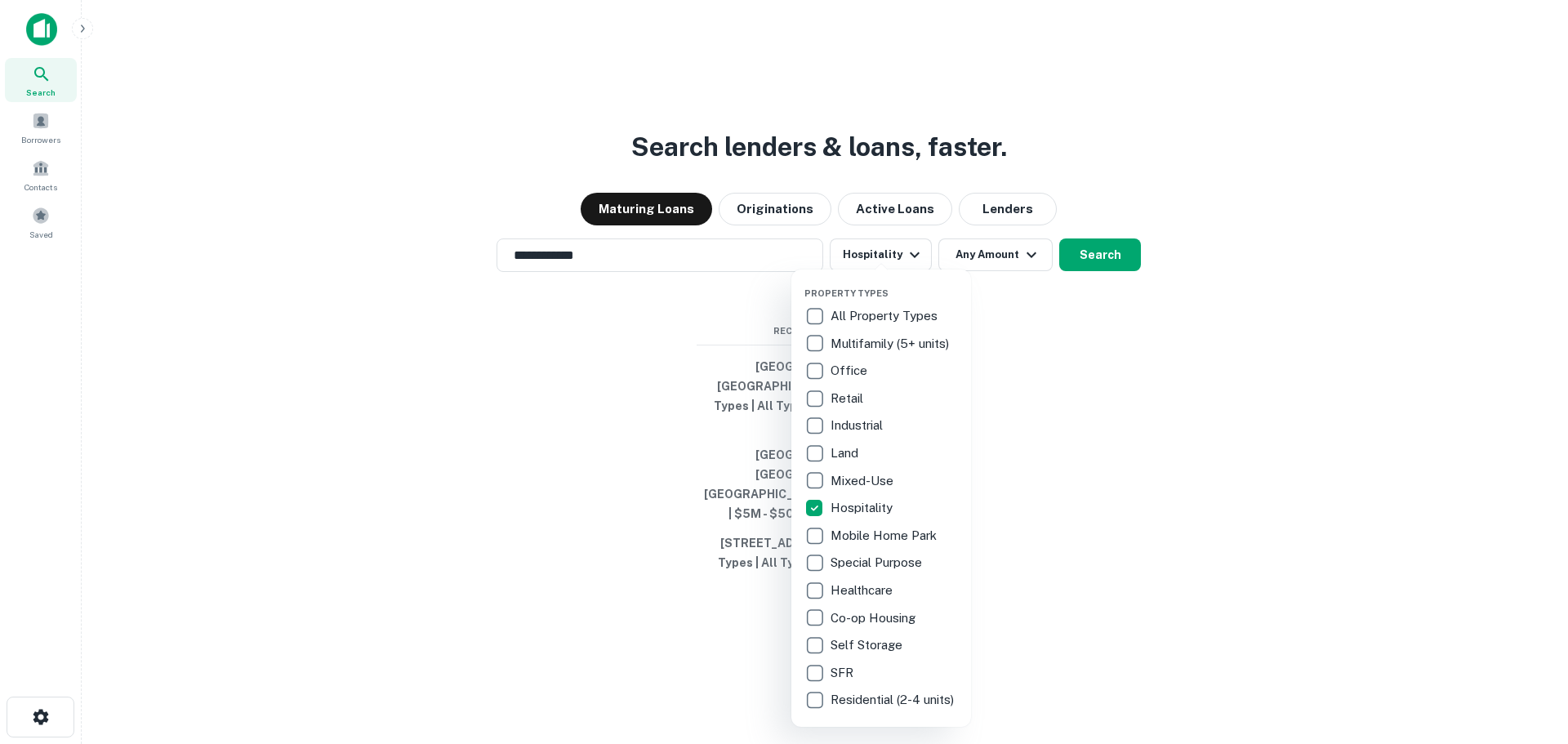
click at [1069, 350] on div at bounding box center [784, 372] width 1568 height 744
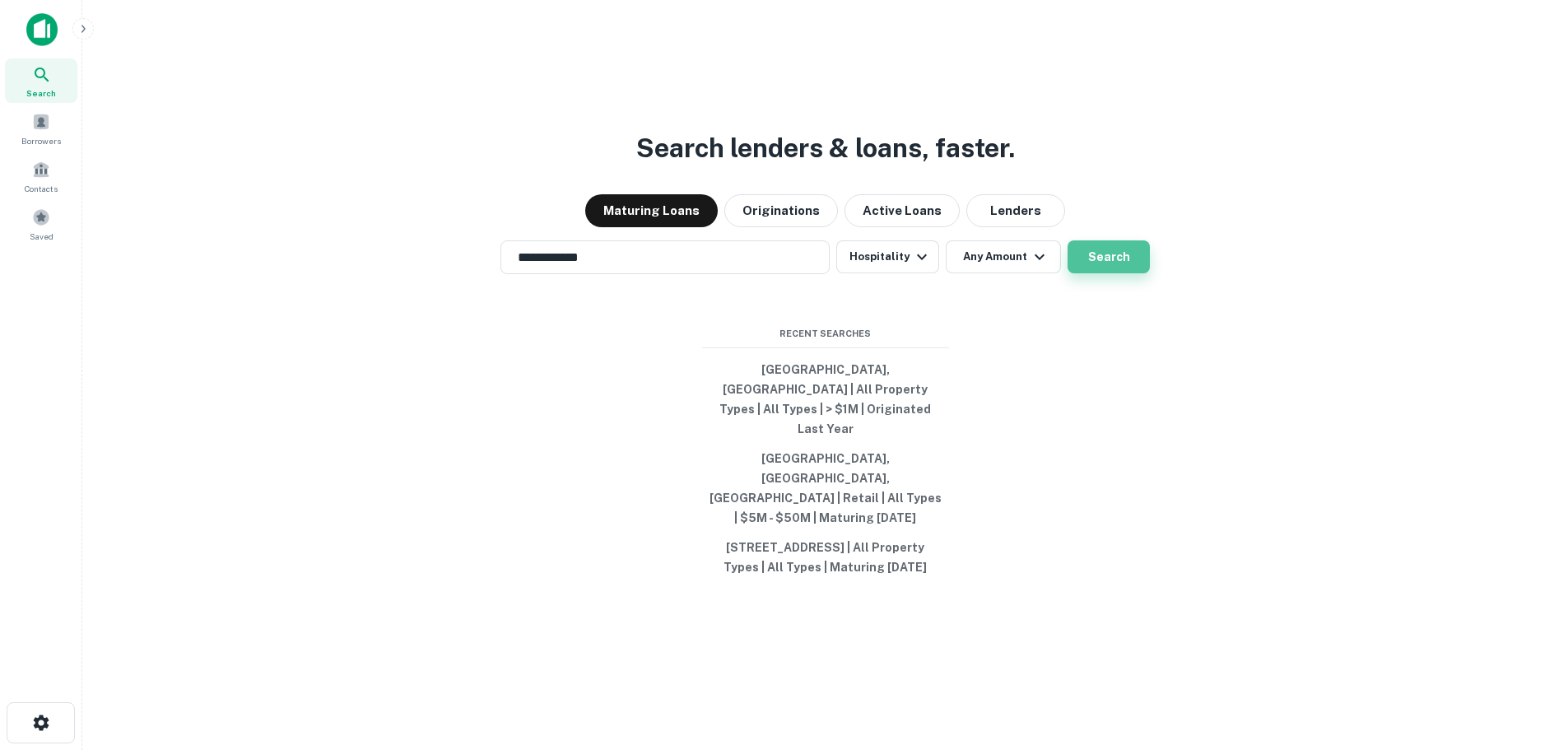
click at [1104, 273] on button "Search" at bounding box center [1108, 257] width 83 height 33
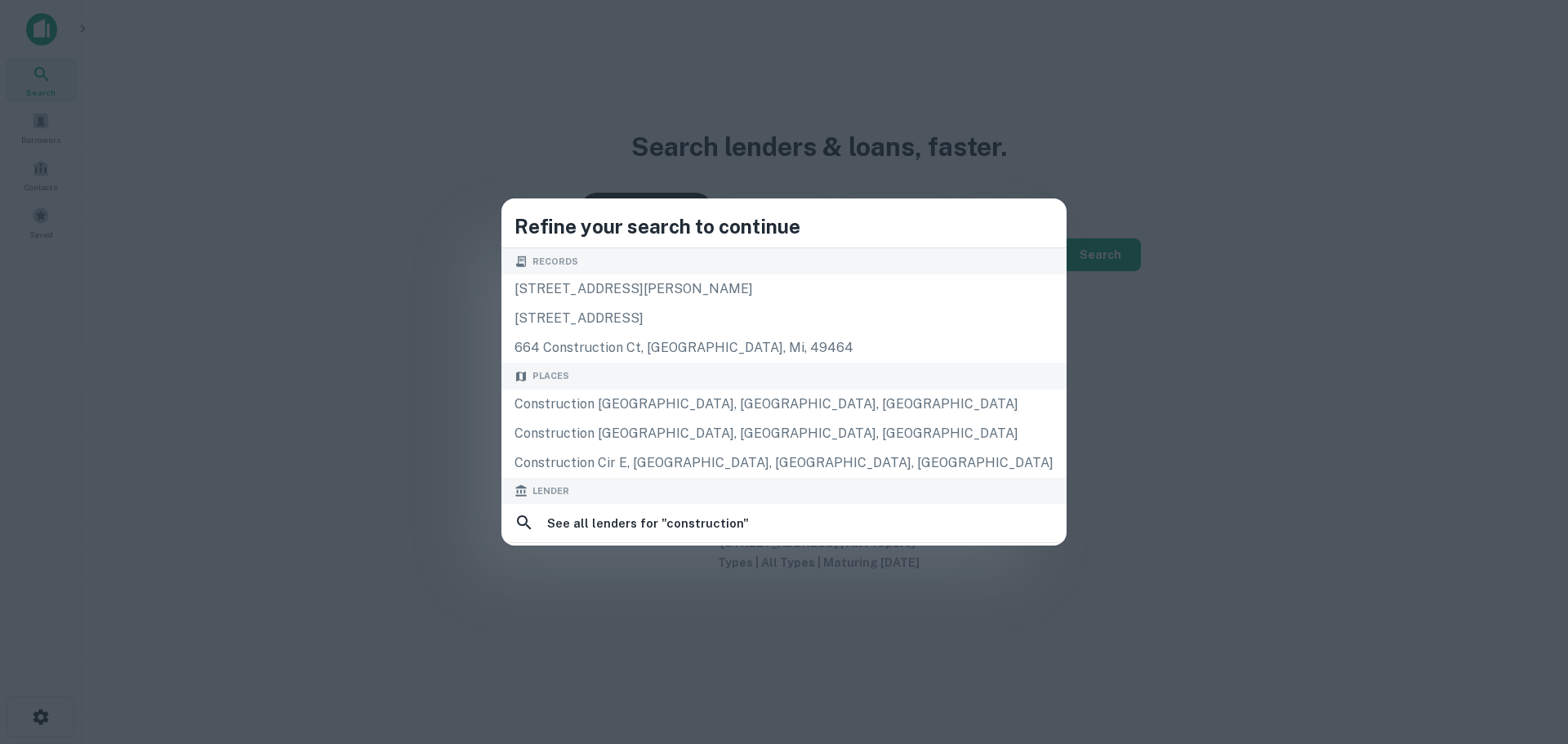
click at [749, 521] on h6 "See all lenders for " construction "" at bounding box center [648, 524] width 202 height 20
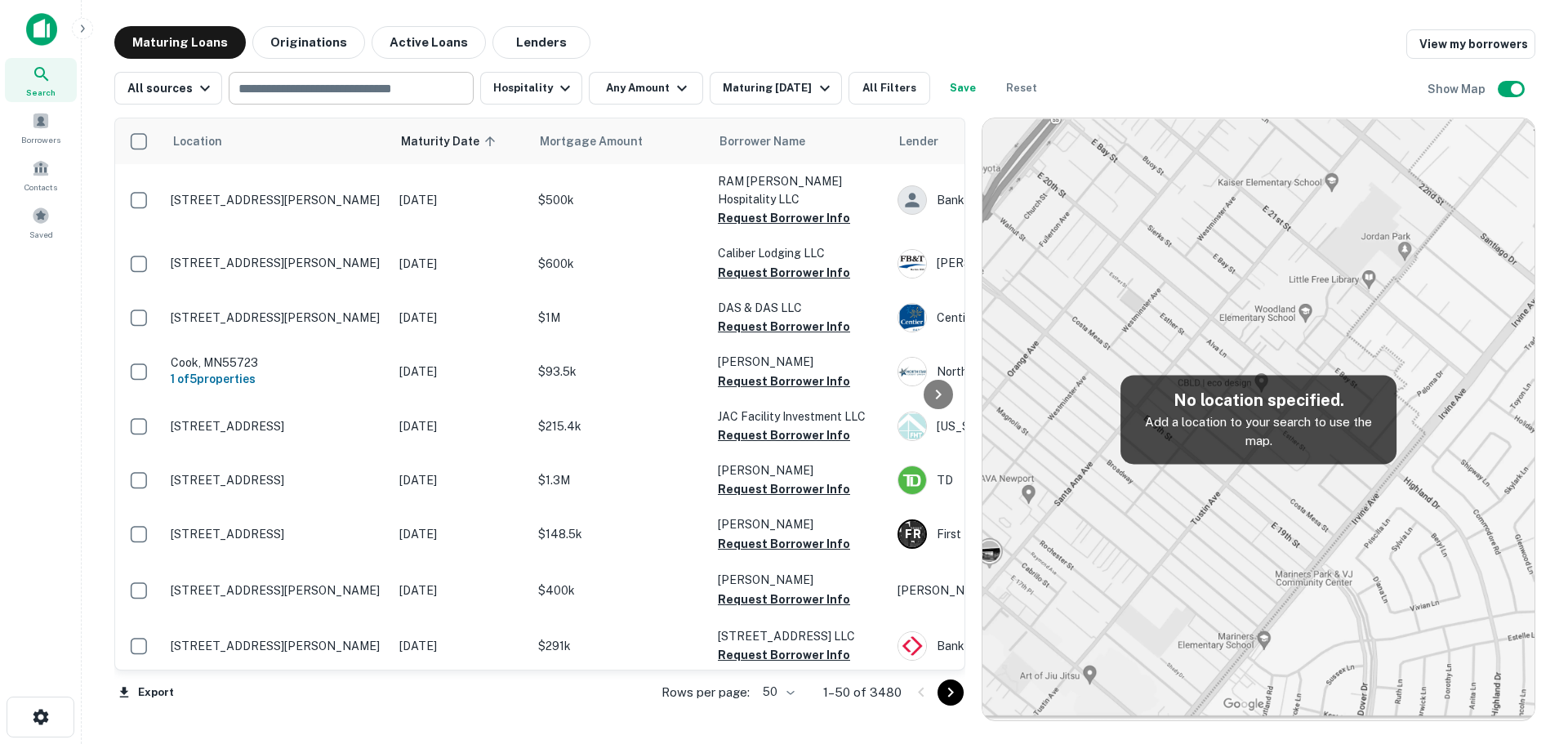
click at [293, 85] on input "text" at bounding box center [350, 87] width 233 height 22
type input "**********"
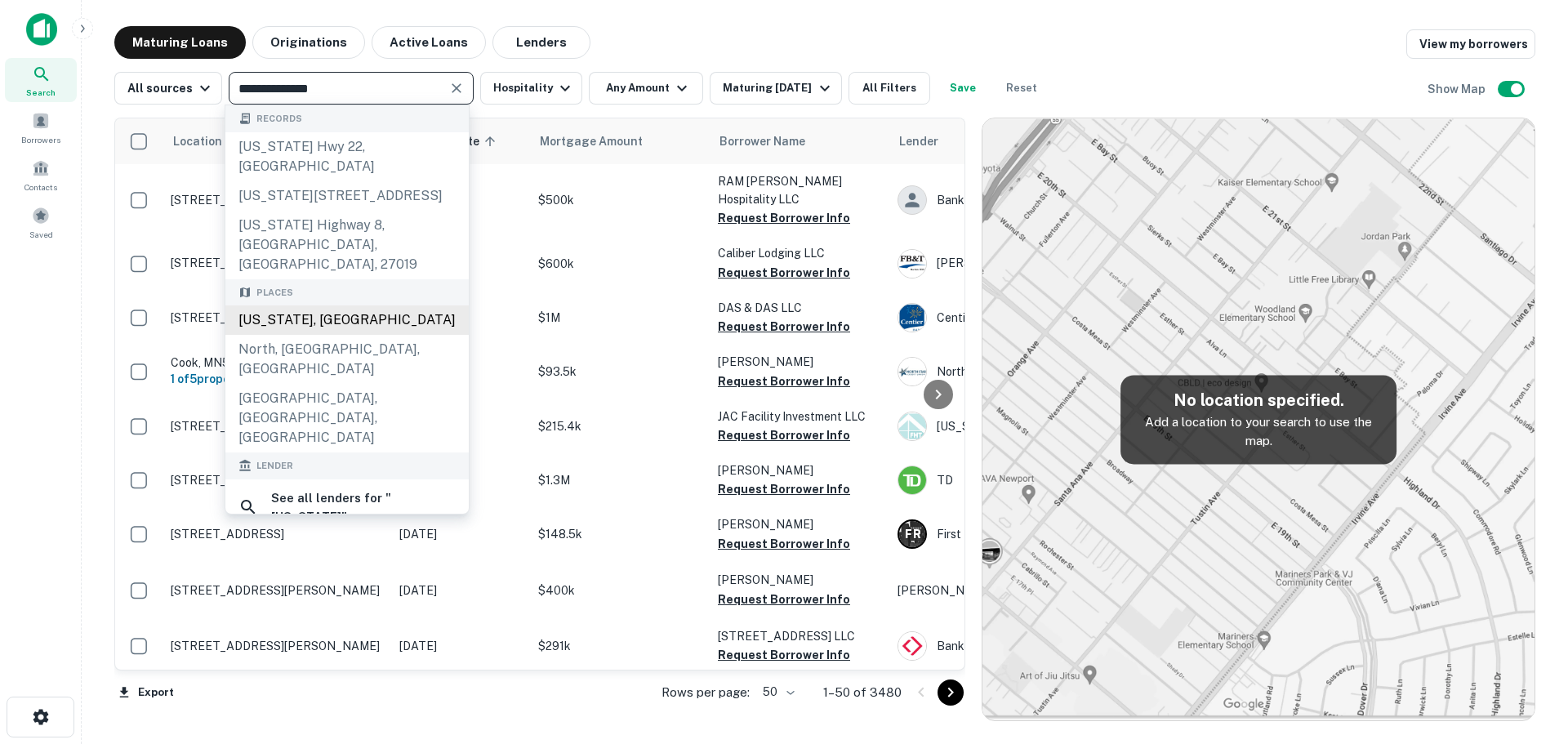
click at [310, 305] on div "North Carolina, USA" at bounding box center [347, 319] width 243 height 30
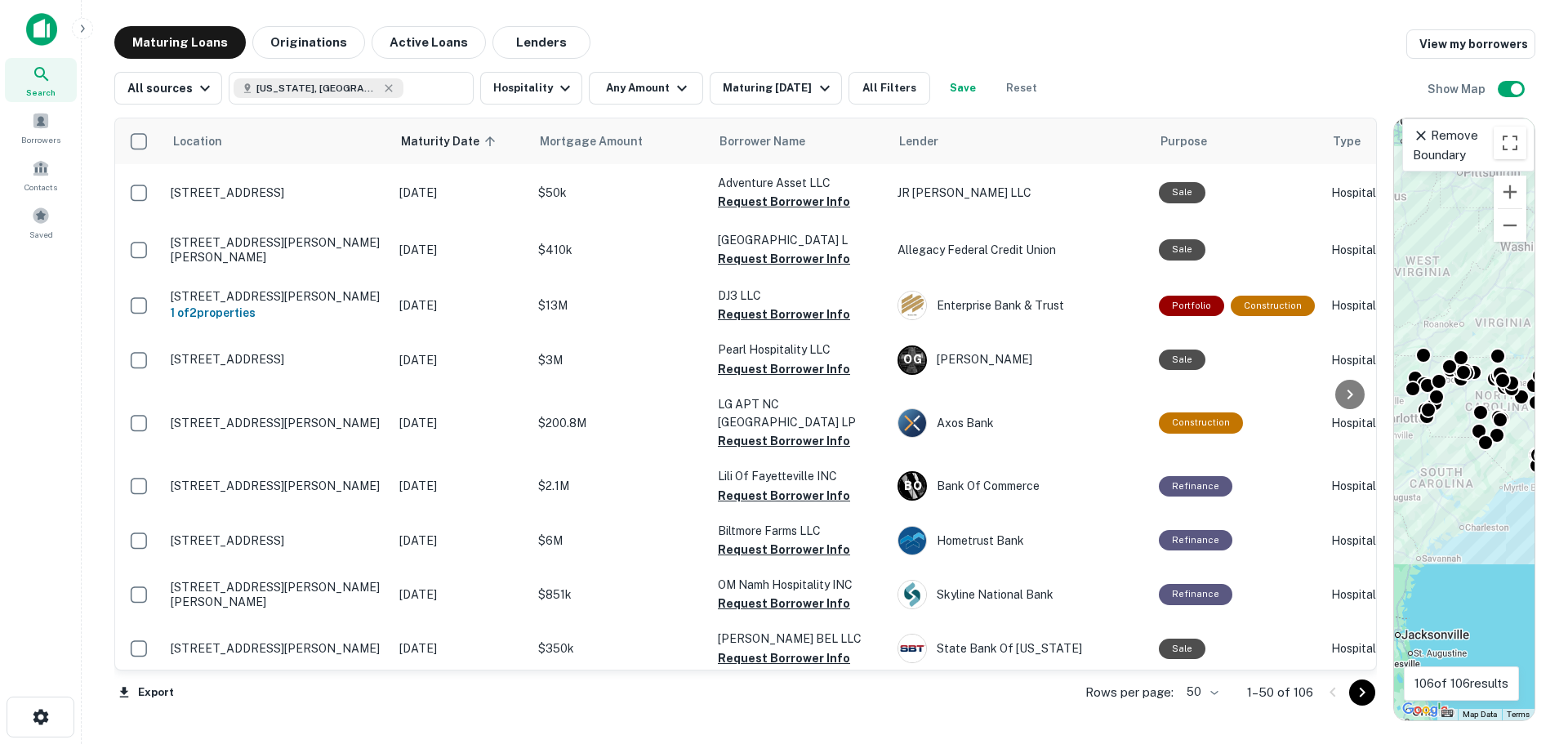
drag, startPoint x: 972, startPoint y: 247, endPoint x: 1451, endPoint y: 282, distance: 480.3
click at [1451, 282] on div "Location Maturity Date sorted ascending Mortgage Amount Borrower Name Lender Pu…" at bounding box center [825, 412] width 1421 height 616
